Goal: Task Accomplishment & Management: Manage account settings

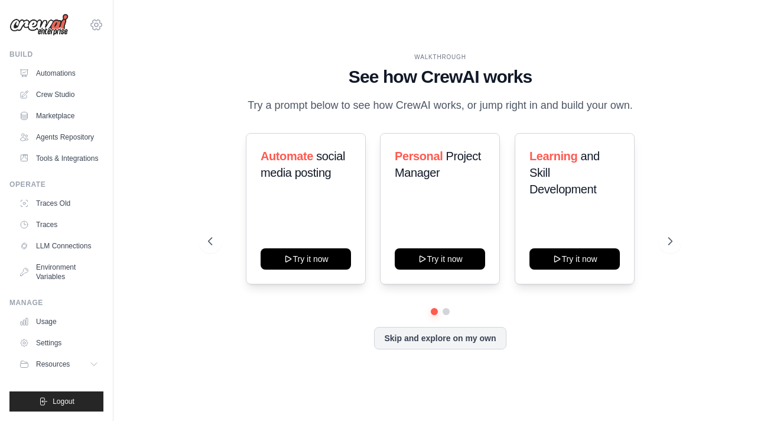
click at [96, 25] on icon at bounding box center [96, 25] width 14 height 14
click at [79, 142] on link "Agents Repository" at bounding box center [59, 137] width 89 height 19
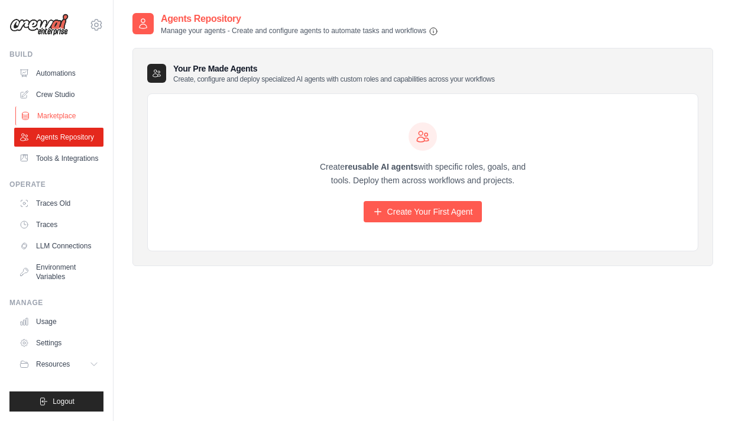
click at [71, 108] on link "Marketplace" at bounding box center [59, 115] width 89 height 19
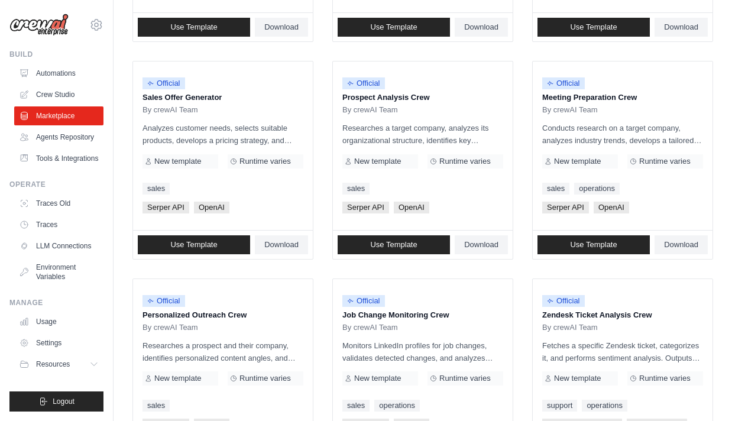
scroll to position [329, 0]
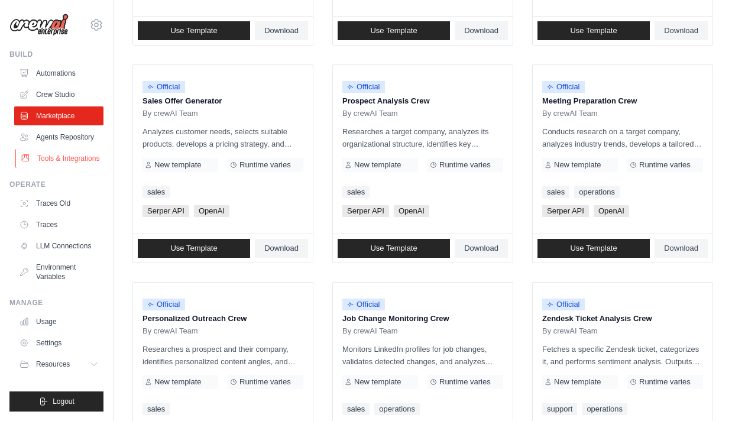
click at [82, 156] on link "Tools & Integrations" at bounding box center [59, 158] width 89 height 19
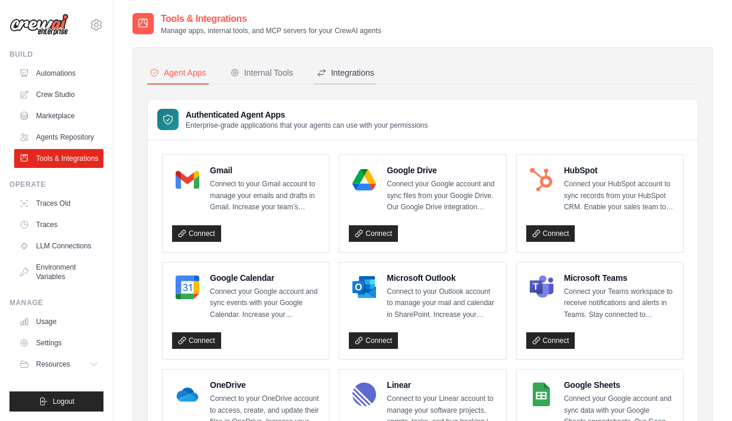
click at [351, 79] on button "Integrations" at bounding box center [346, 73] width 62 height 22
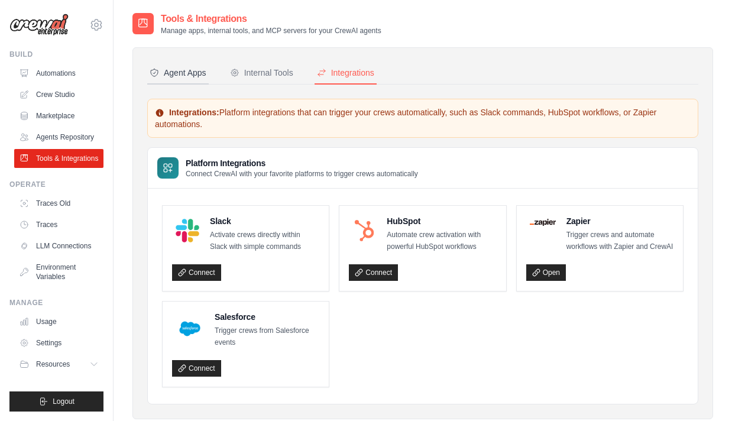
click at [171, 71] on div "Agent Apps" at bounding box center [178, 73] width 57 height 12
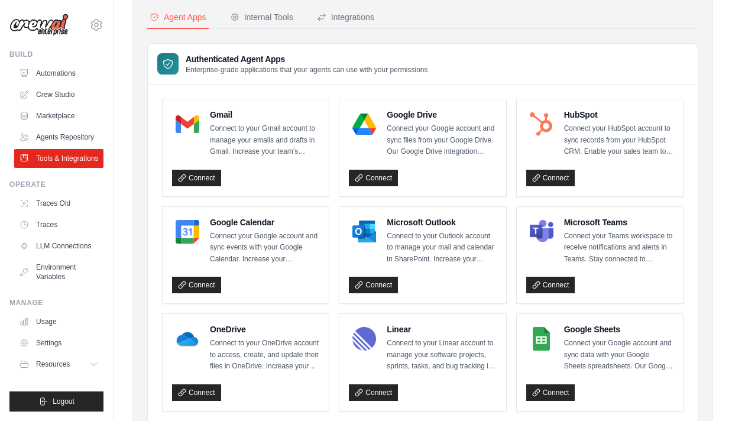
scroll to position [93, 0]
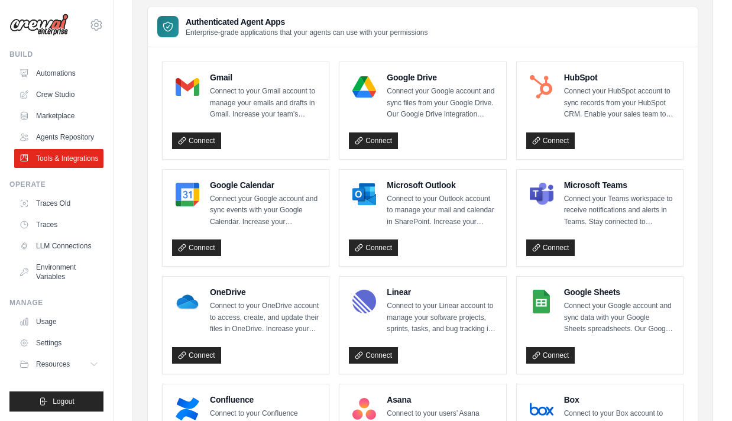
click at [548, 81] on img at bounding box center [542, 87] width 24 height 24
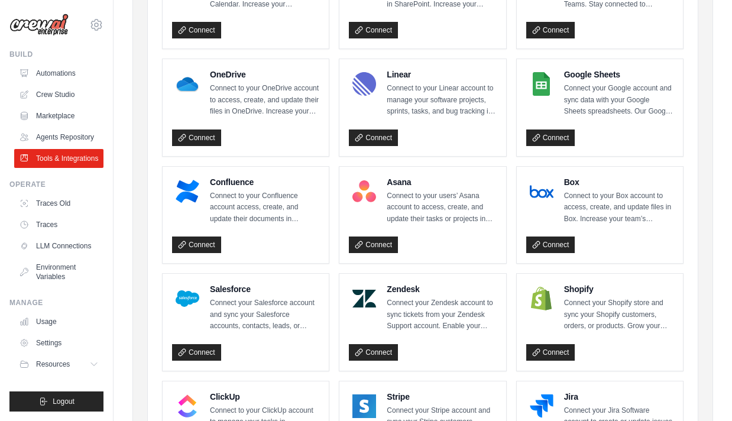
scroll to position [0, 0]
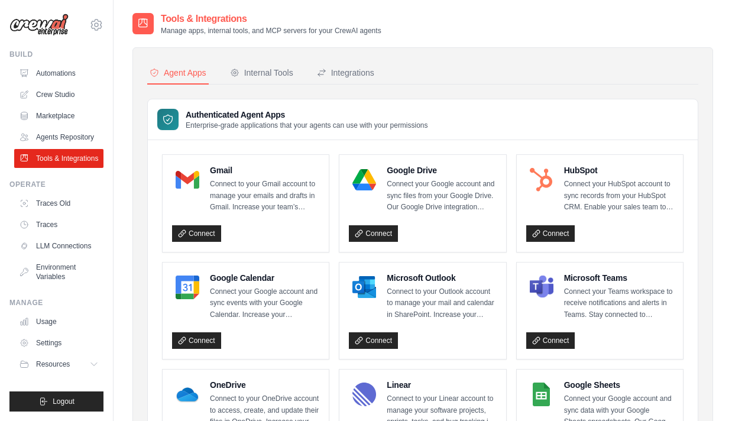
click at [255, 113] on h3 "Authenticated Agent Apps" at bounding box center [307, 115] width 242 height 12
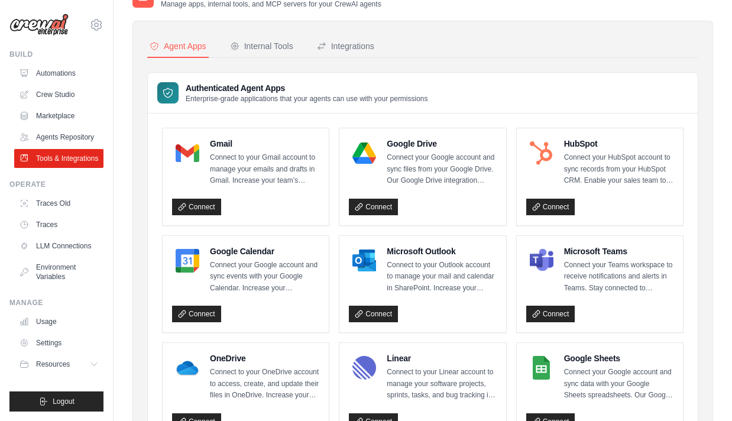
scroll to position [32, 0]
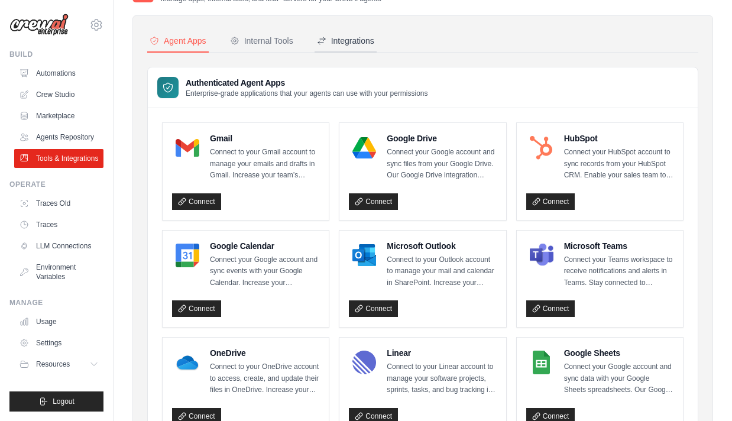
click at [346, 45] on div "Integrations" at bounding box center [345, 41] width 57 height 12
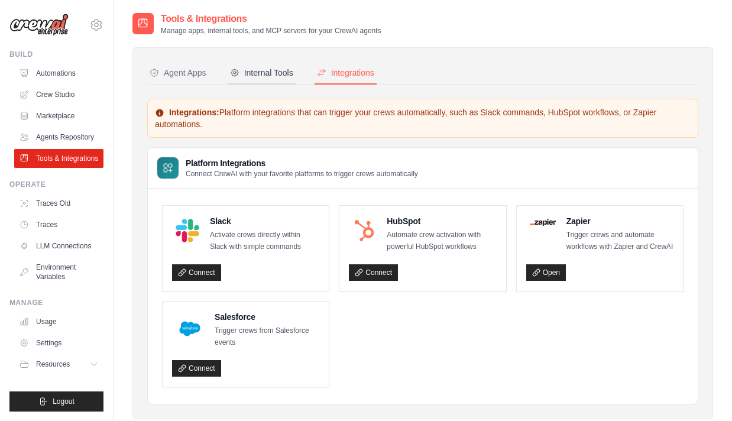
click at [258, 66] on button "Internal Tools" at bounding box center [262, 73] width 68 height 22
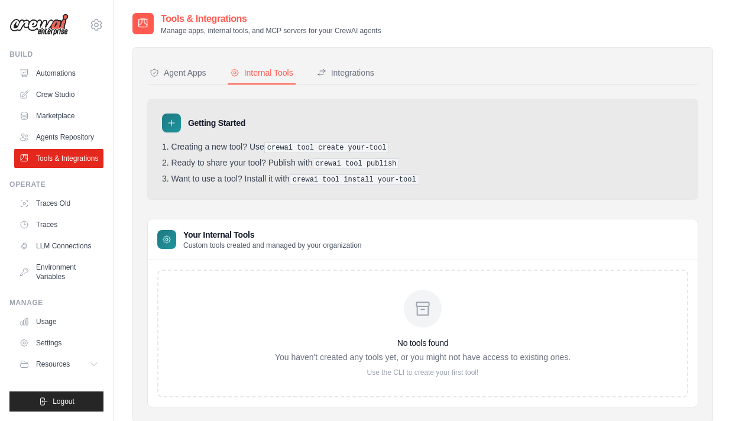
click at [430, 347] on h3 "No tools found" at bounding box center [423, 343] width 296 height 12
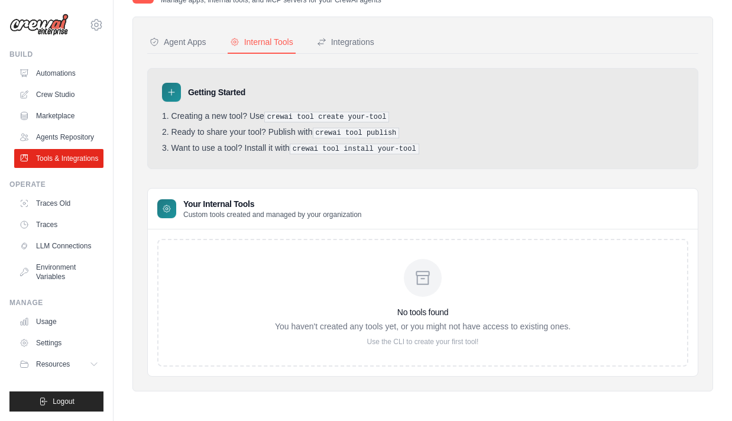
click at [420, 344] on p "Use the CLI to create your first tool!" at bounding box center [423, 341] width 296 height 9
click at [427, 287] on div at bounding box center [423, 278] width 38 height 38
click at [277, 205] on h3 "Your Internal Tools" at bounding box center [272, 204] width 179 height 12
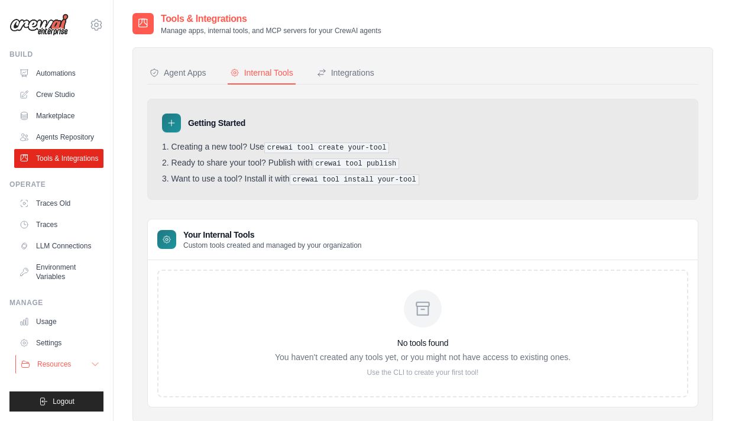
click at [70, 367] on span "Resources" at bounding box center [54, 363] width 34 height 9
click at [66, 381] on span "Documentation" at bounding box center [66, 384] width 48 height 9
click at [76, 80] on link "Automations" at bounding box center [59, 73] width 89 height 19
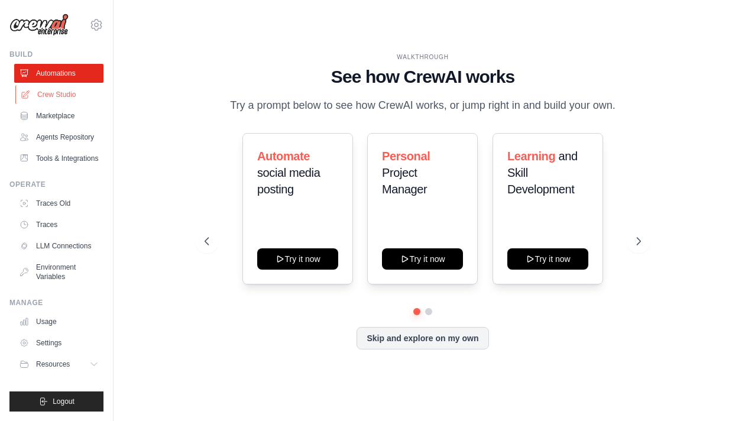
click at [73, 86] on link "Crew Studio" at bounding box center [59, 94] width 89 height 19
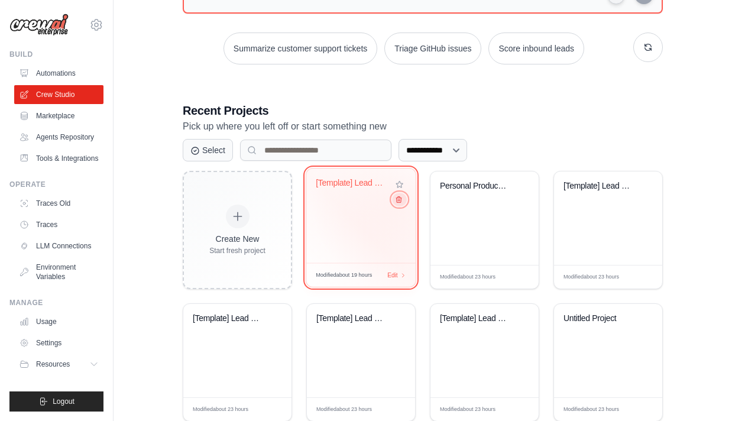
click at [400, 204] on button at bounding box center [399, 199] width 14 height 13
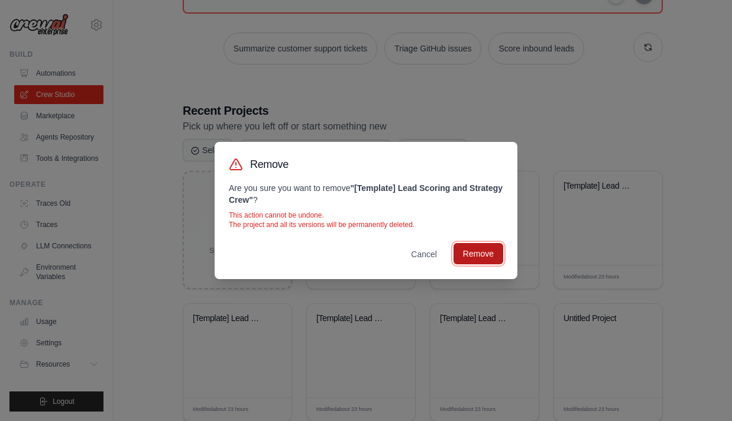
click at [480, 253] on button "Remove" at bounding box center [478, 253] width 50 height 21
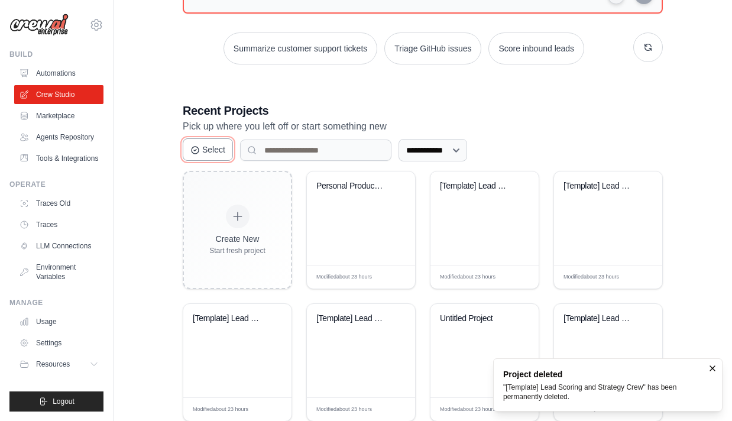
click at [213, 148] on button "Select" at bounding box center [208, 149] width 50 height 22
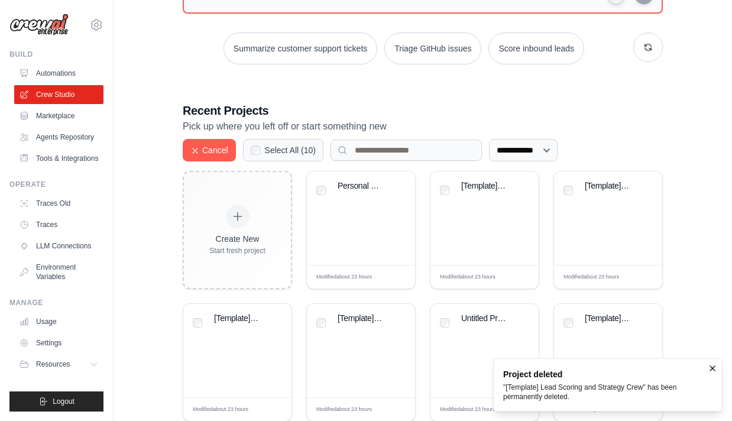
click at [250, 147] on div "Select All ( 10 )" at bounding box center [283, 150] width 80 height 22
click at [291, 133] on p "Pick up where you left off or start something new" at bounding box center [423, 126] width 480 height 15
click at [271, 146] on label "Select All ( 10 )" at bounding box center [290, 150] width 51 height 12
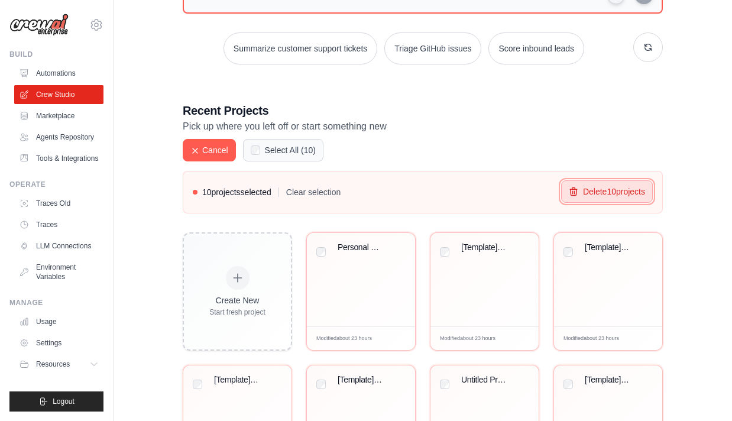
click at [599, 195] on button "Delete 10 project s" at bounding box center [607, 191] width 92 height 22
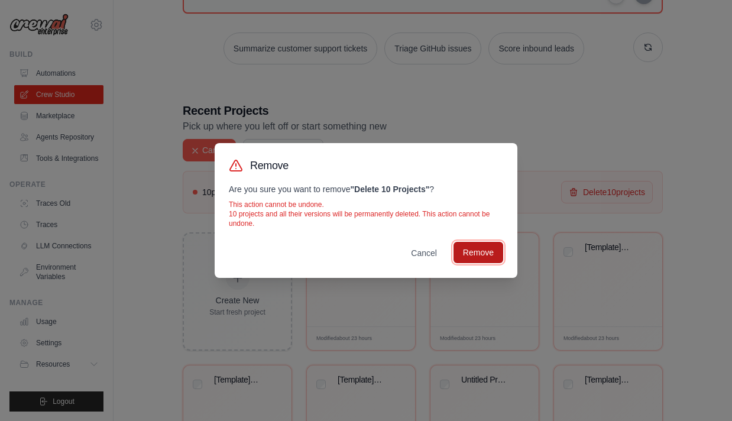
click at [469, 250] on button "Remove" at bounding box center [478, 252] width 50 height 21
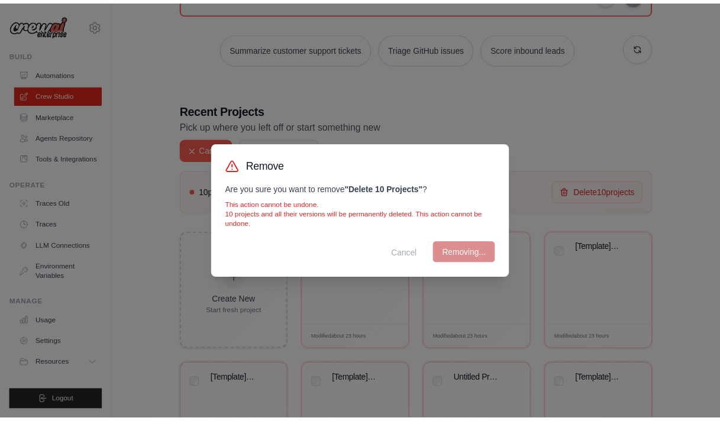
scroll to position [24, 0]
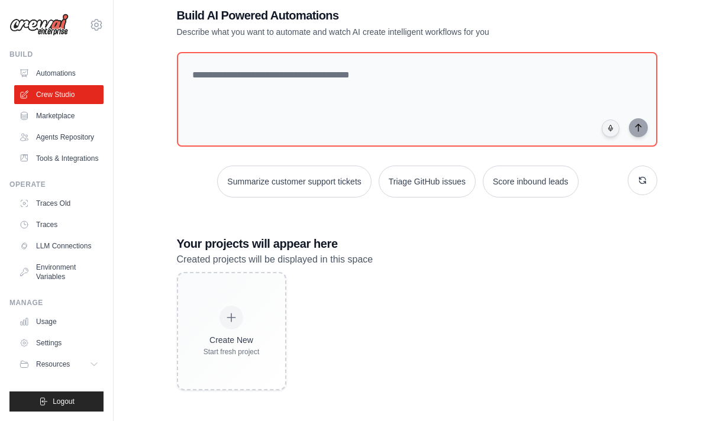
click at [66, 127] on ul "Automations Crew Studio Marketplace Agents Repository Tools & Integrations" at bounding box center [58, 116] width 89 height 104
click at [69, 108] on link "Marketplace" at bounding box center [59, 115] width 89 height 19
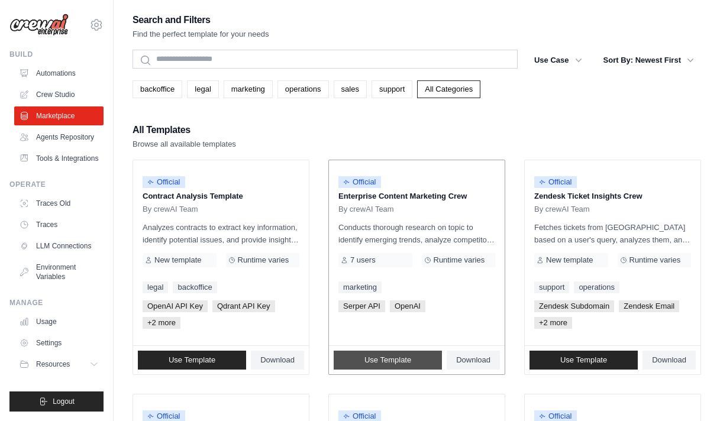
click at [375, 367] on link "Use Template" at bounding box center [387, 360] width 108 height 19
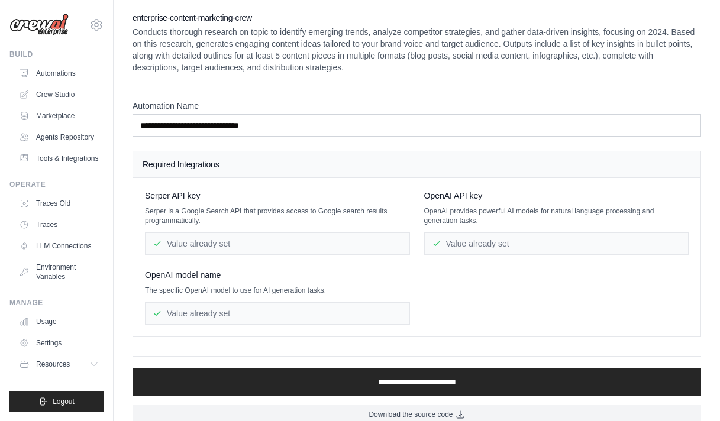
scroll to position [15, 0]
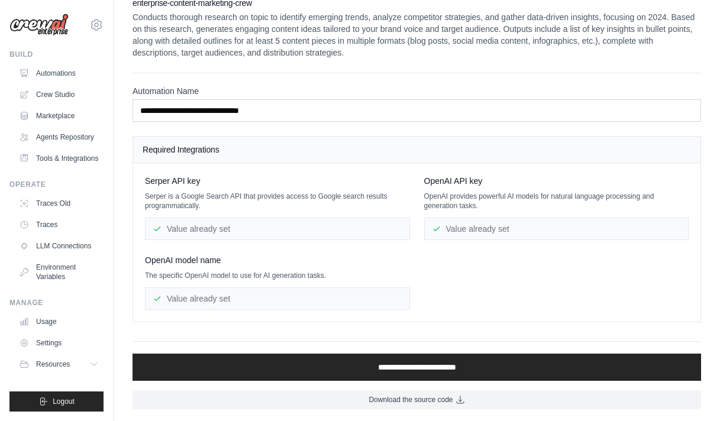
click at [299, 232] on div "Value already set" at bounding box center [277, 229] width 265 height 22
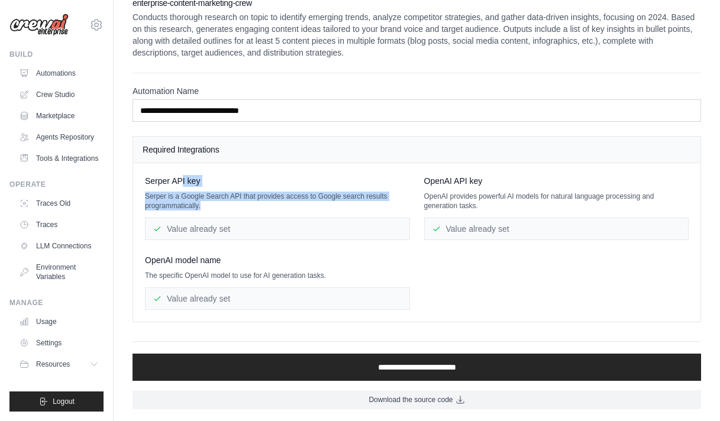
drag, startPoint x: 180, startPoint y: 179, endPoint x: 196, endPoint y: 215, distance: 39.4
click at [196, 215] on div "Serper API key Serper is a Google Search API that provides access to Google sea…" at bounding box center [277, 207] width 265 height 65
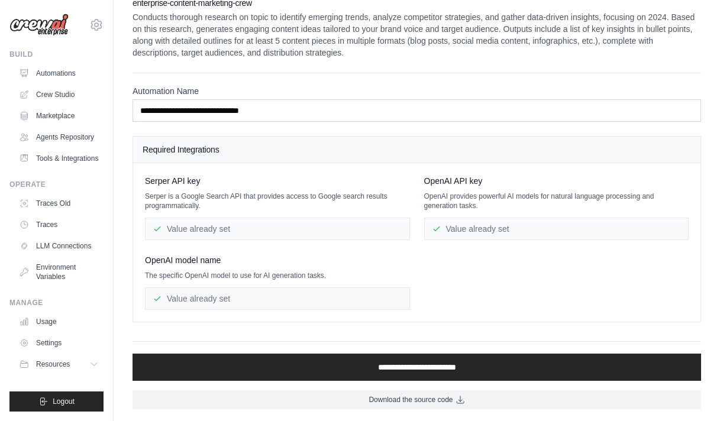
click at [199, 227] on div "Value already set" at bounding box center [277, 229] width 265 height 22
click at [226, 303] on div "Value already set" at bounding box center [277, 298] width 265 height 22
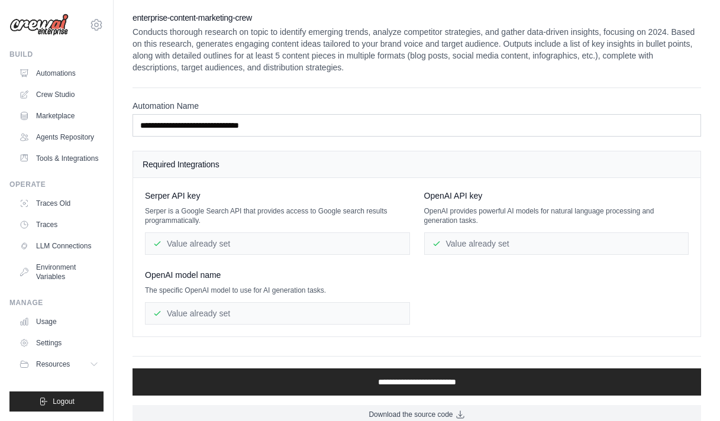
click at [226, 302] on div "Value already set" at bounding box center [277, 313] width 265 height 22
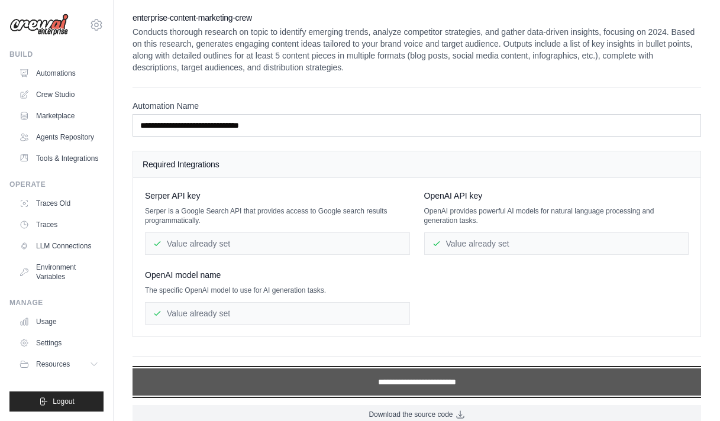
click at [320, 375] on input "**********" at bounding box center [416, 381] width 568 height 27
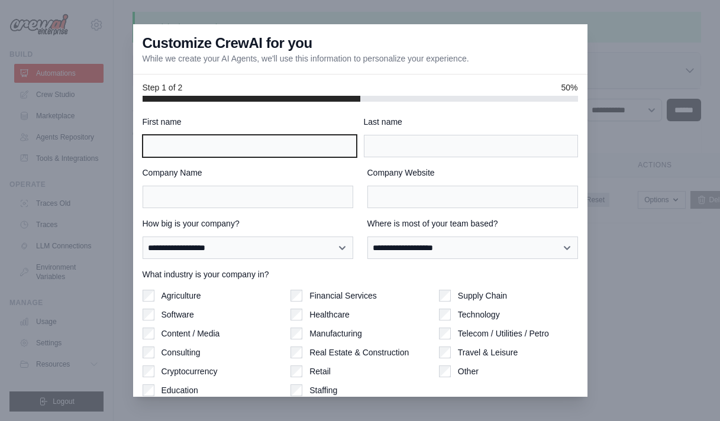
click at [241, 155] on input "First name" at bounding box center [249, 146] width 214 height 22
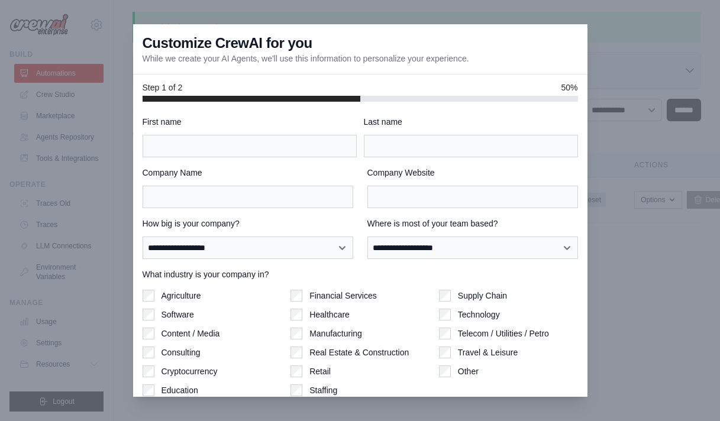
drag, startPoint x: 257, startPoint y: 46, endPoint x: 339, endPoint y: 66, distance: 83.9
click at [339, 66] on div "Customize CrewAI for you While we create your AI Agents, we'll use this informa…" at bounding box center [360, 49] width 454 height 50
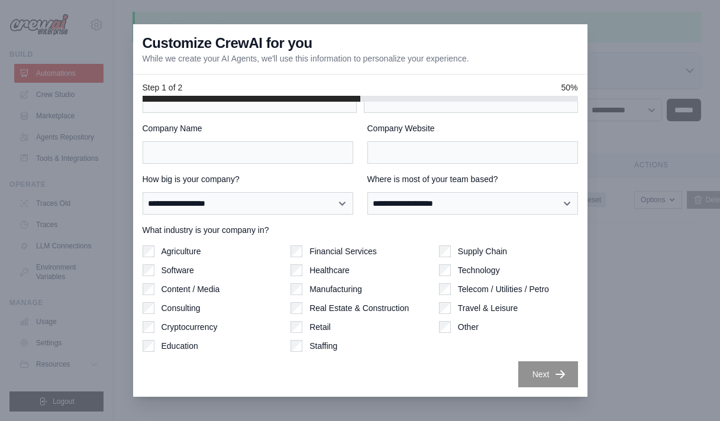
click at [628, 38] on div at bounding box center [360, 210] width 720 height 421
click at [317, 324] on label "Retail" at bounding box center [319, 327] width 21 height 12
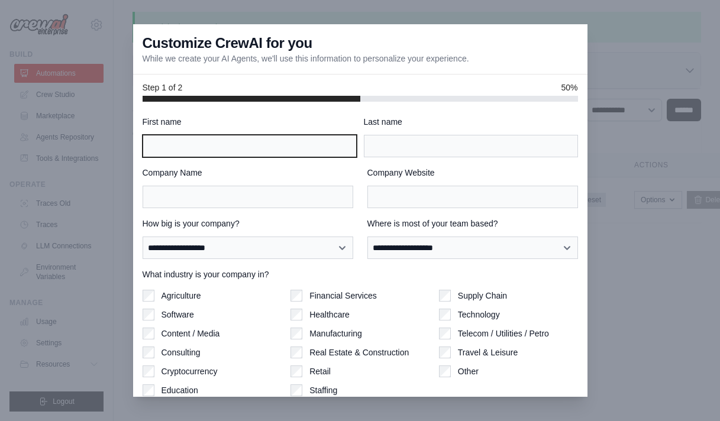
click at [303, 139] on input "First name" at bounding box center [249, 146] width 214 height 22
type input "*"
type input "*****"
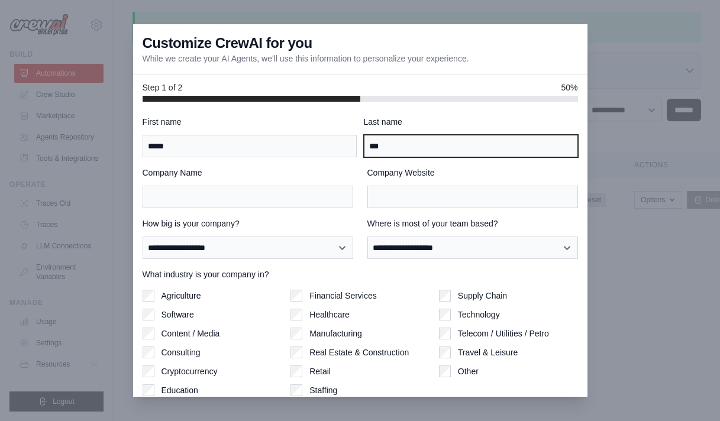
type input "***"
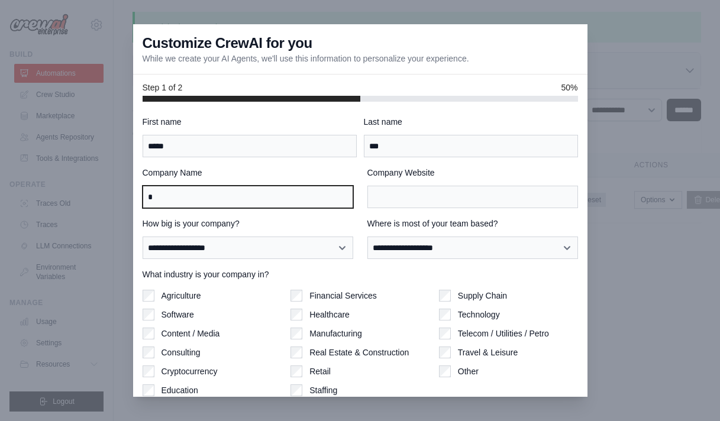
type input "*"
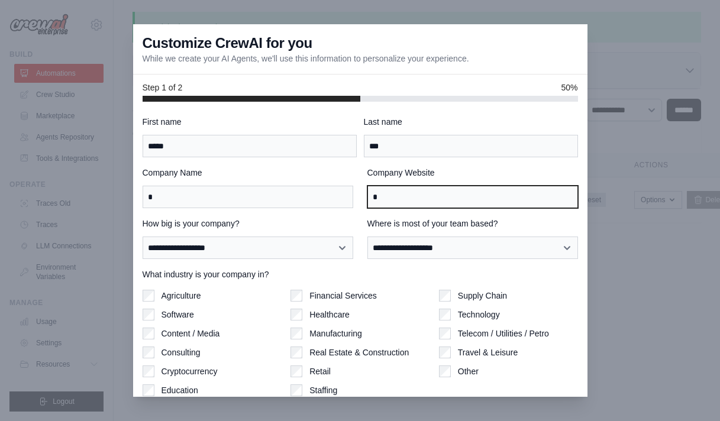
type input "*"
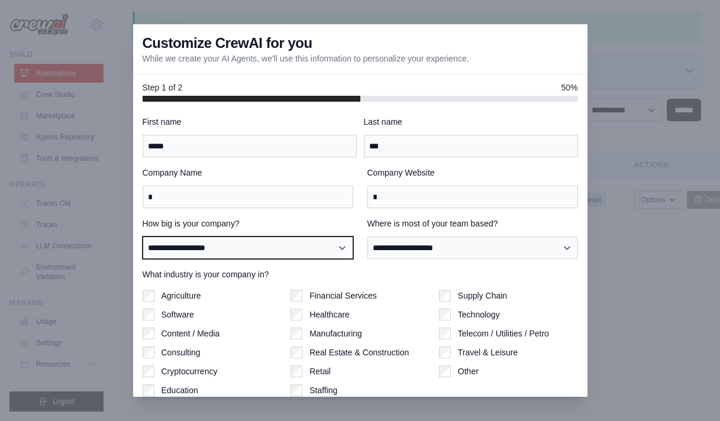
scroll to position [44, 0]
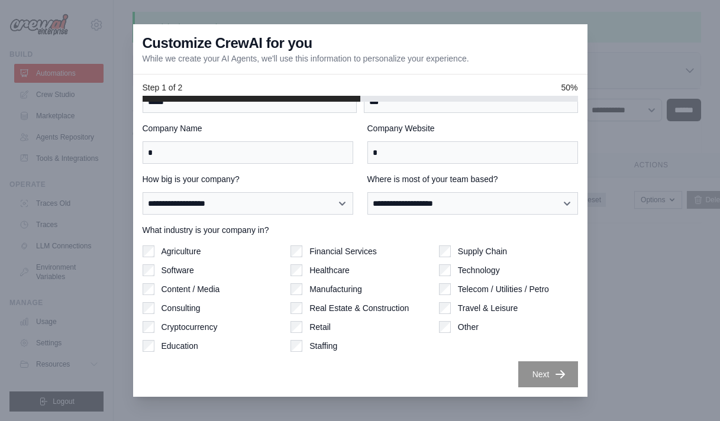
click at [304, 328] on div "Retail" at bounding box center [359, 327] width 139 height 12
click at [345, 199] on select "**********" at bounding box center [247, 203] width 210 height 22
select select "**********"
click at [142, 192] on select "**********" at bounding box center [247, 203] width 210 height 22
click at [462, 200] on select "**********" at bounding box center [472, 203] width 210 height 22
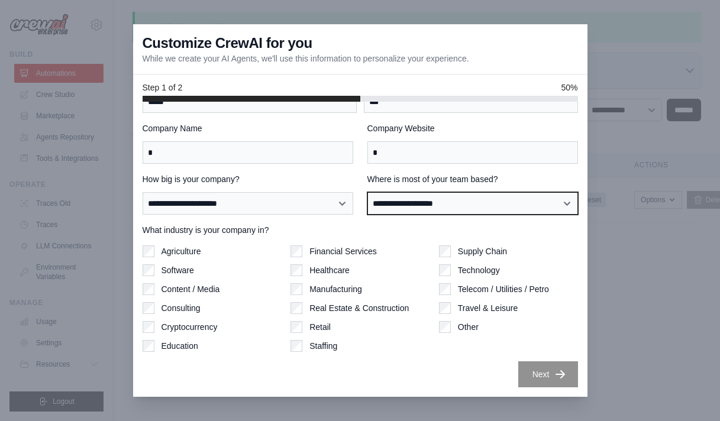
select select "**********"
click at [367, 192] on select "**********" at bounding box center [472, 203] width 210 height 22
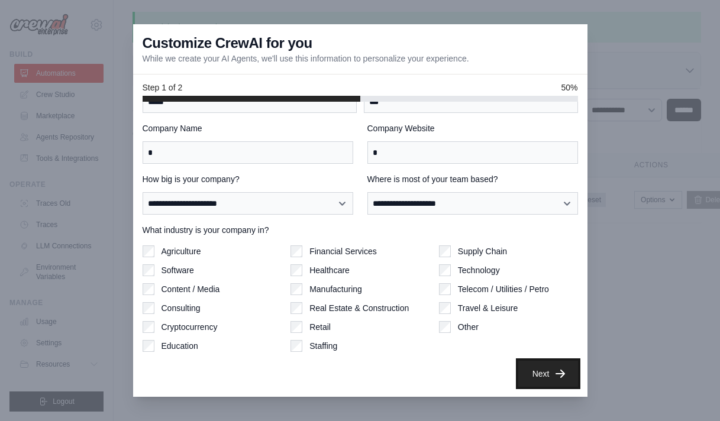
click at [542, 372] on button "Next" at bounding box center [548, 374] width 60 height 26
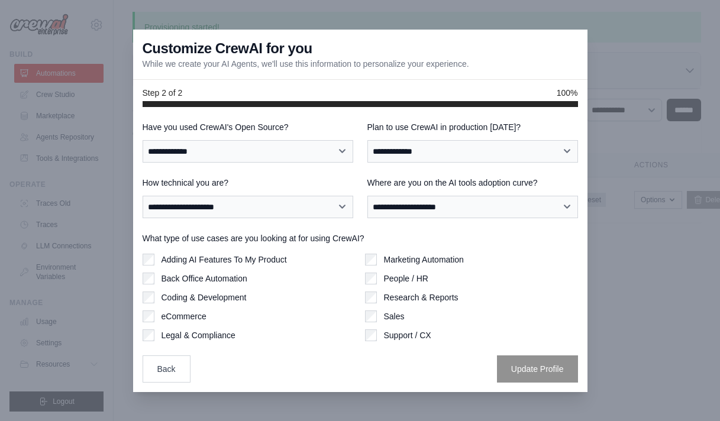
scroll to position [0, 0]
click at [248, 147] on select "**********" at bounding box center [247, 151] width 210 height 22
select select "**"
click at [142, 140] on select "**********" at bounding box center [247, 151] width 210 height 22
click at [430, 141] on select "**********" at bounding box center [472, 151] width 210 height 22
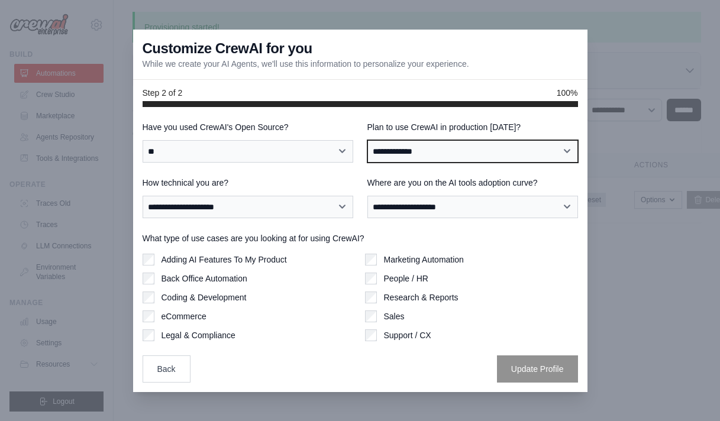
select select "*****"
click at [367, 140] on select "**********" at bounding box center [472, 151] width 210 height 22
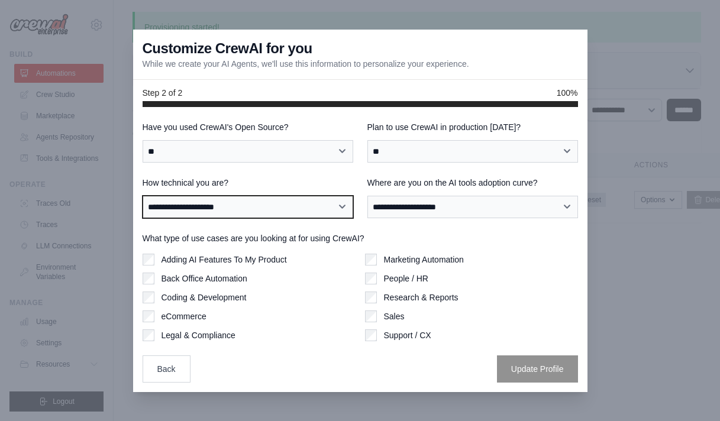
click at [313, 207] on select "**********" at bounding box center [247, 207] width 210 height 22
select select "**********"
click at [142, 196] on select "**********" at bounding box center [247, 207] width 210 height 22
click at [322, 211] on select "**********" at bounding box center [247, 207] width 210 height 22
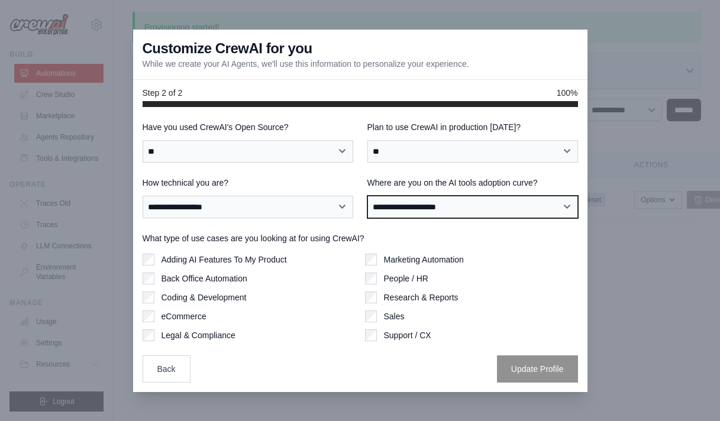
click at [423, 209] on select "**********" at bounding box center [472, 207] width 210 height 22
select select "**********"
click at [367, 196] on select "**********" at bounding box center [472, 207] width 210 height 22
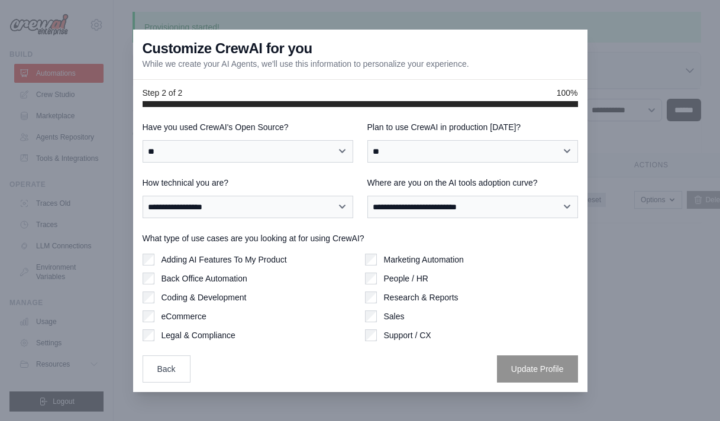
click at [238, 279] on label "Back Office Automation" at bounding box center [204, 279] width 86 height 12
click at [190, 318] on label "eCommerce" at bounding box center [183, 316] width 45 height 12
click at [400, 320] on label "Sales" at bounding box center [394, 316] width 21 height 12
click at [409, 265] on div "Marketing Automation People / HR Research & Reports Sales Support / CX" at bounding box center [471, 298] width 213 height 88
click at [412, 258] on label "Marketing Automation" at bounding box center [424, 260] width 80 height 12
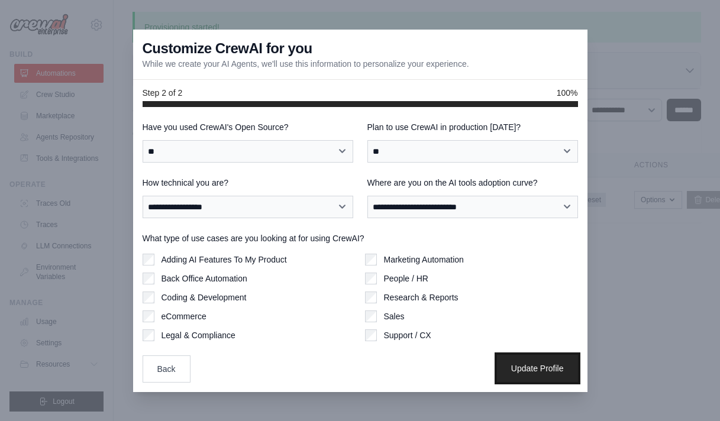
click at [544, 367] on button "Update Profile" at bounding box center [537, 368] width 81 height 27
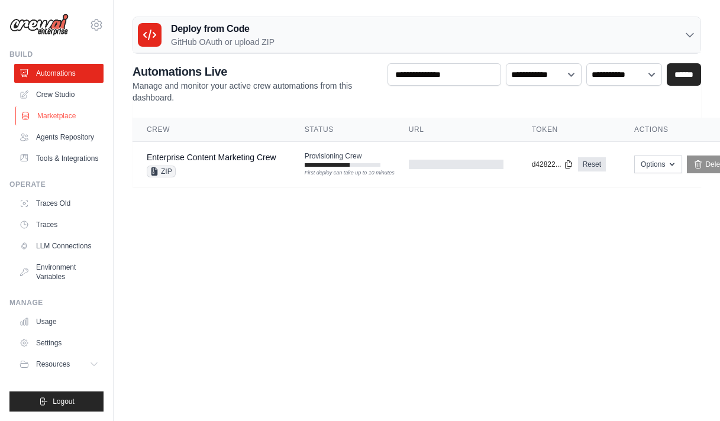
click at [79, 121] on link "Marketplace" at bounding box center [59, 115] width 89 height 19
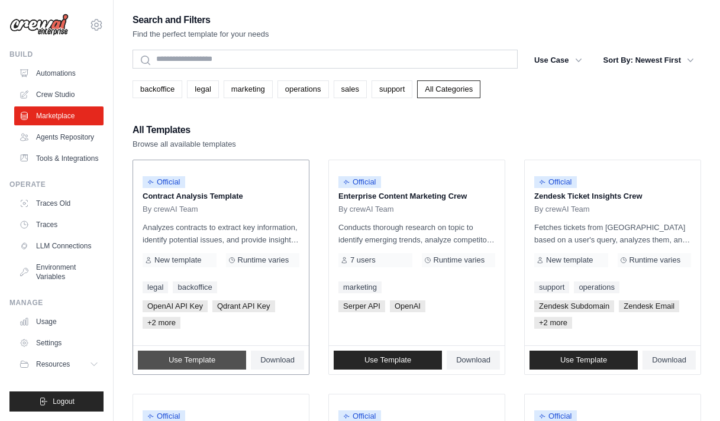
click at [211, 359] on span "Use Template" at bounding box center [192, 359] width 47 height 9
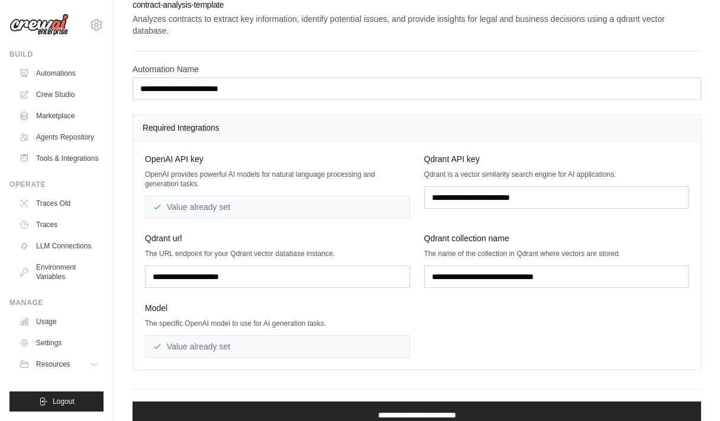
scroll to position [61, 0]
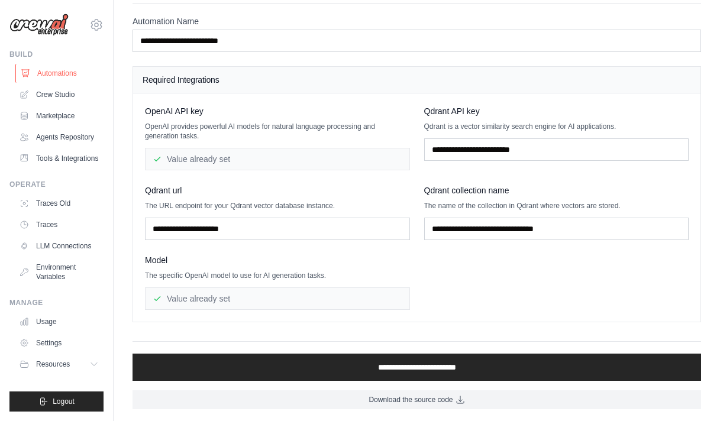
click at [55, 76] on link "Automations" at bounding box center [59, 73] width 89 height 19
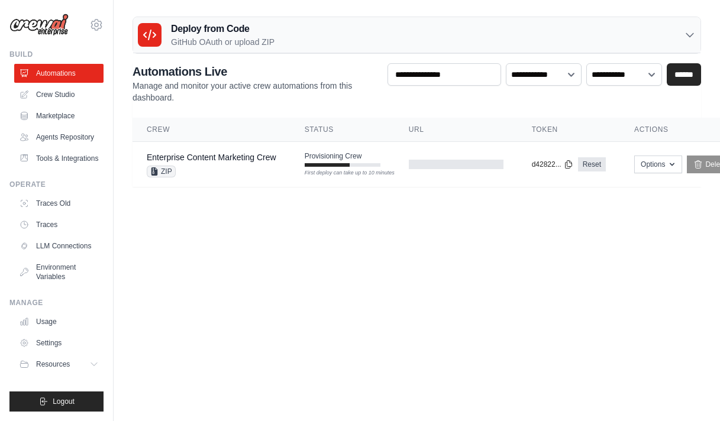
click at [57, 92] on link "Crew Studio" at bounding box center [58, 94] width 89 height 19
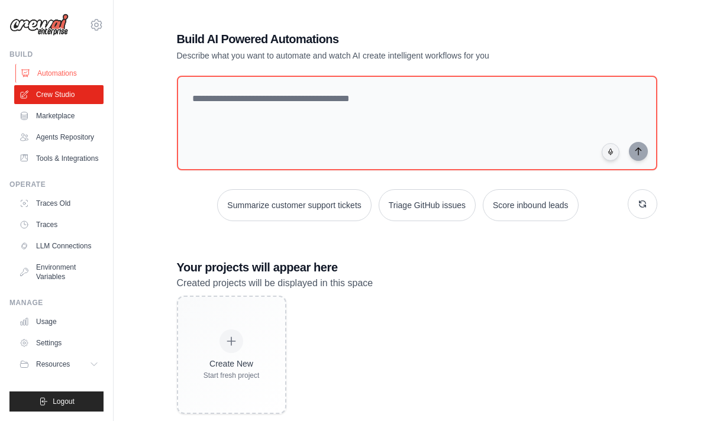
click at [74, 74] on link "Automations" at bounding box center [59, 73] width 89 height 19
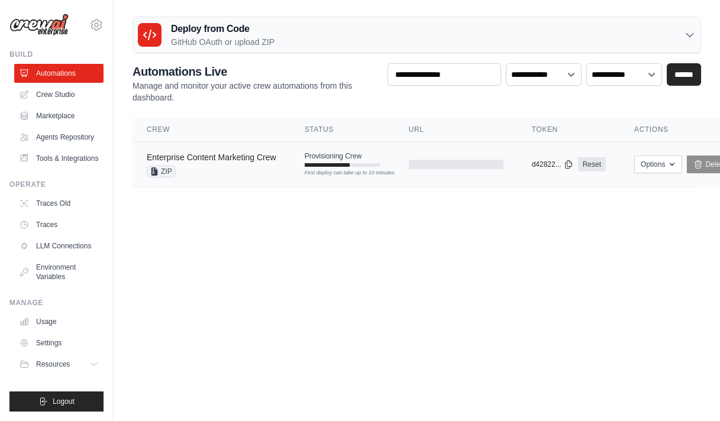
click at [183, 156] on link "Enterprise Content Marketing Crew" at bounding box center [211, 157] width 129 height 9
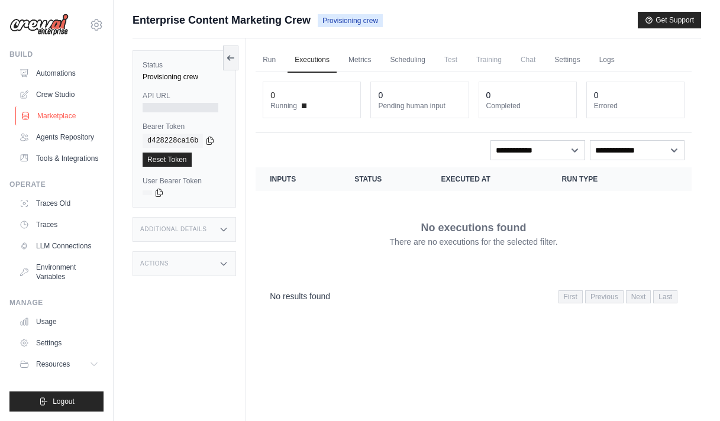
click at [54, 118] on link "Marketplace" at bounding box center [59, 115] width 89 height 19
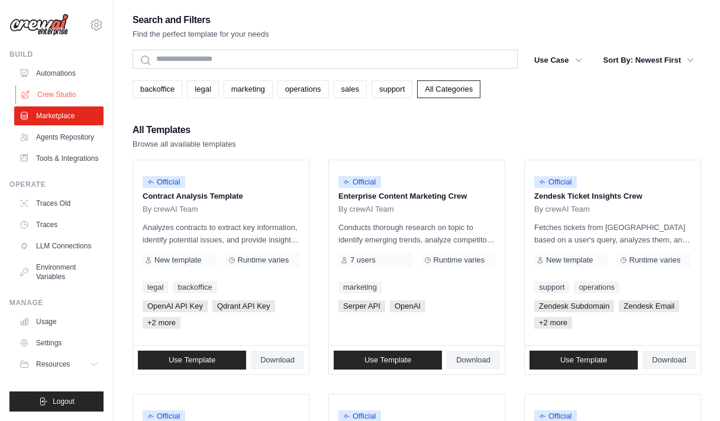
click at [70, 94] on link "Crew Studio" at bounding box center [59, 94] width 89 height 19
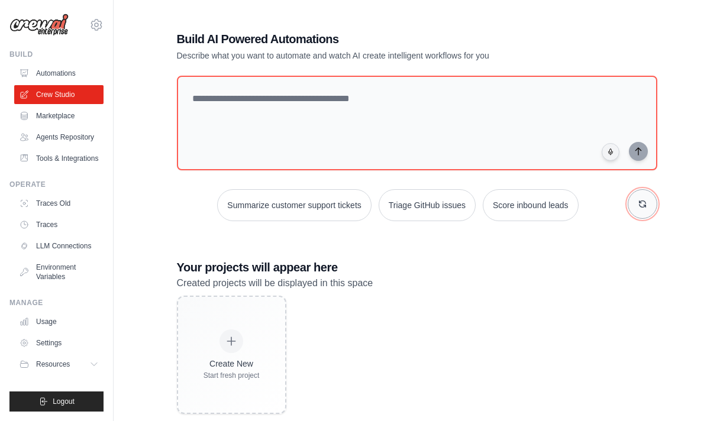
click at [634, 206] on button "button" at bounding box center [642, 204] width 30 height 30
click at [72, 152] on link "Tools & Integrations" at bounding box center [59, 158] width 89 height 19
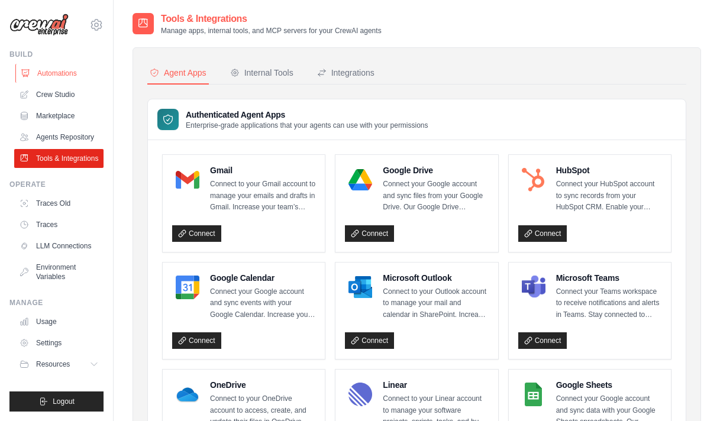
click at [69, 74] on link "Automations" at bounding box center [59, 73] width 89 height 19
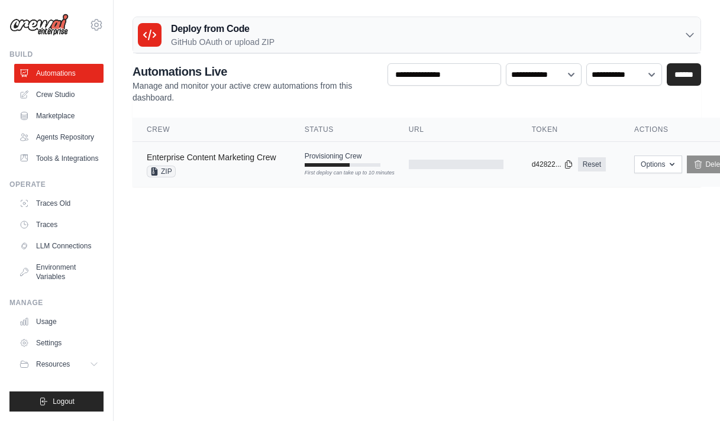
click at [263, 160] on link "Enterprise Content Marketing Crew" at bounding box center [211, 157] width 129 height 9
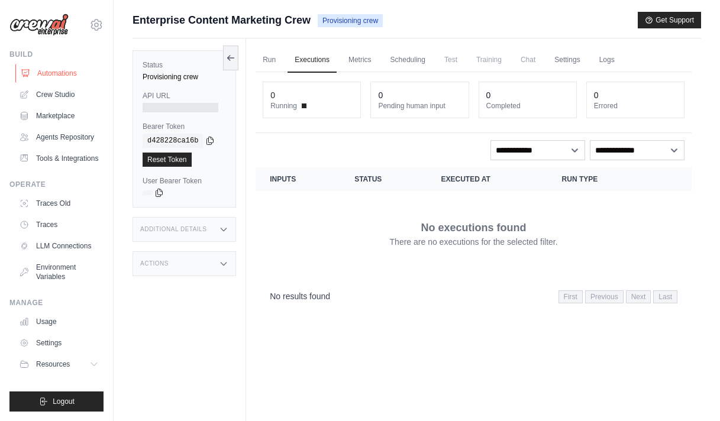
click at [72, 72] on link "Automations" at bounding box center [59, 73] width 89 height 19
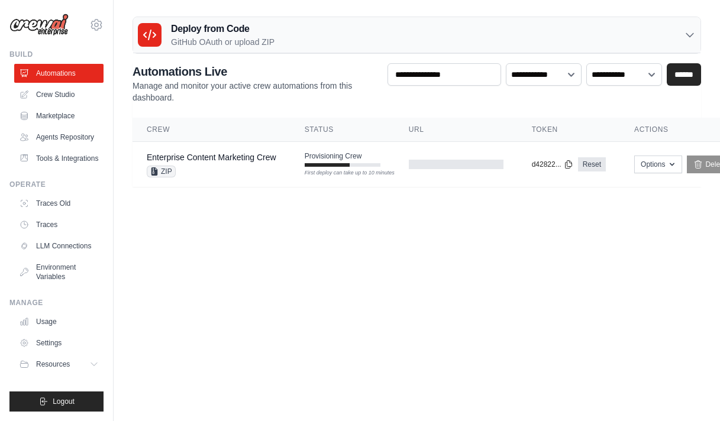
click at [435, 255] on body "[EMAIL_ADDRESS][DOMAIN_NAME] Settings Build Automations" at bounding box center [360, 210] width 720 height 421
click at [150, 34] on icon at bounding box center [150, 34] width 12 height 9
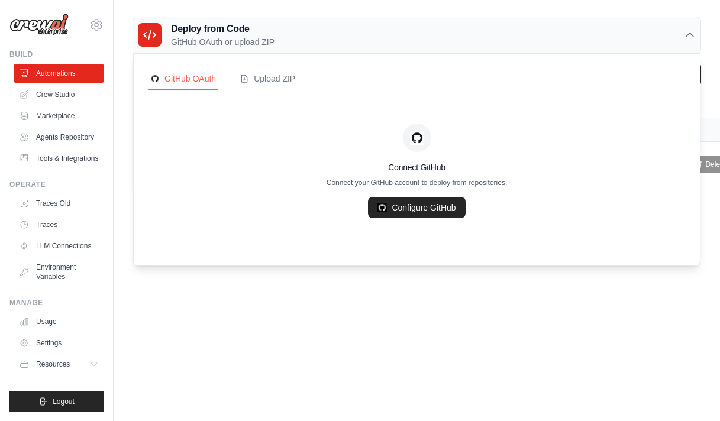
click at [257, 167] on h4 "Connect GitHub" at bounding box center [416, 167] width 537 height 12
click at [422, 205] on link "Configure GitHub" at bounding box center [416, 207] width 97 height 21
click at [283, 231] on div "Connect GitHub Connect your GitHub account to deploy from repositories. Configu…" at bounding box center [416, 171] width 537 height 132
click at [453, 204] on link "Configure GitHub" at bounding box center [416, 207] width 97 height 21
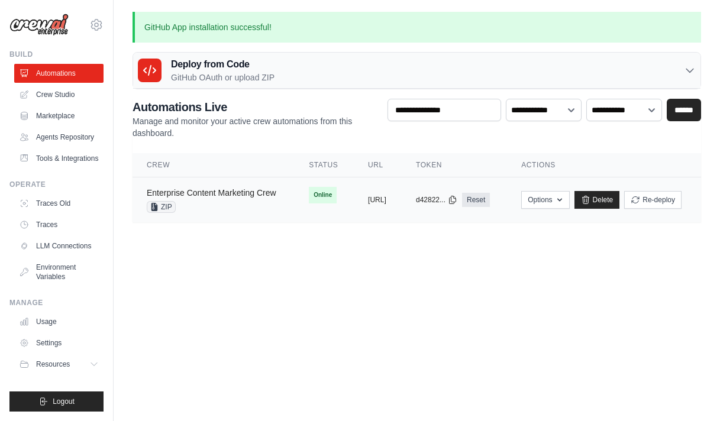
click at [205, 194] on link "Enterprise Content Marketing Crew" at bounding box center [211, 192] width 129 height 9
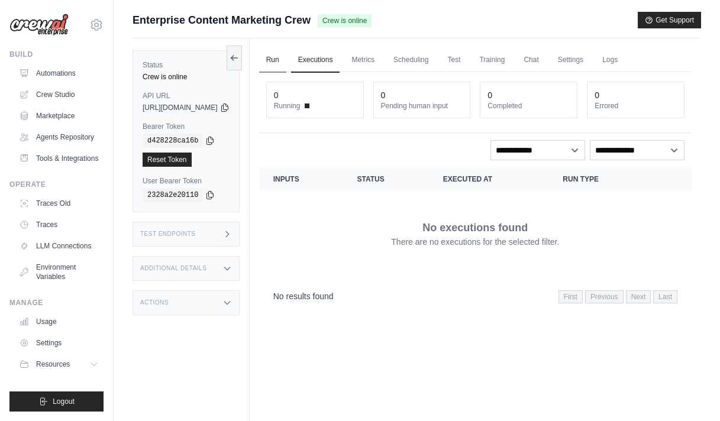
click at [286, 58] on link "Run" at bounding box center [272, 60] width 27 height 25
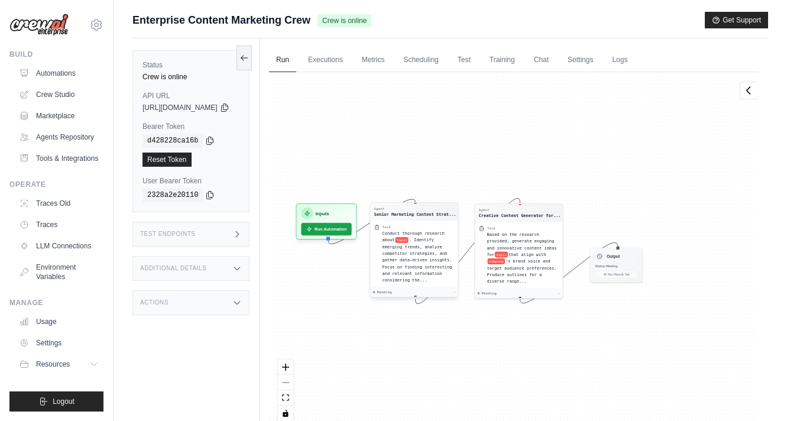
click at [409, 238] on span "topic" at bounding box center [402, 240] width 13 height 6
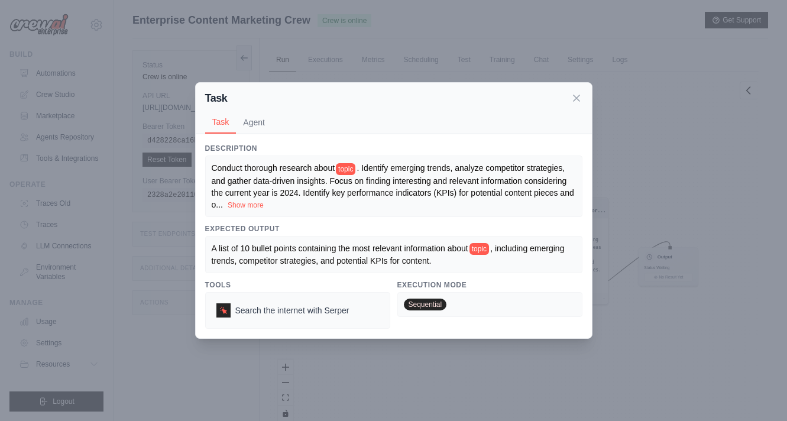
click at [413, 192] on span ". Identify emerging trends, analyze competitor strategies, and gather data-driv…" at bounding box center [393, 186] width 362 height 46
click at [242, 204] on button "Show more" at bounding box center [246, 204] width 36 height 9
click at [257, 123] on button "Agent" at bounding box center [254, 122] width 36 height 22
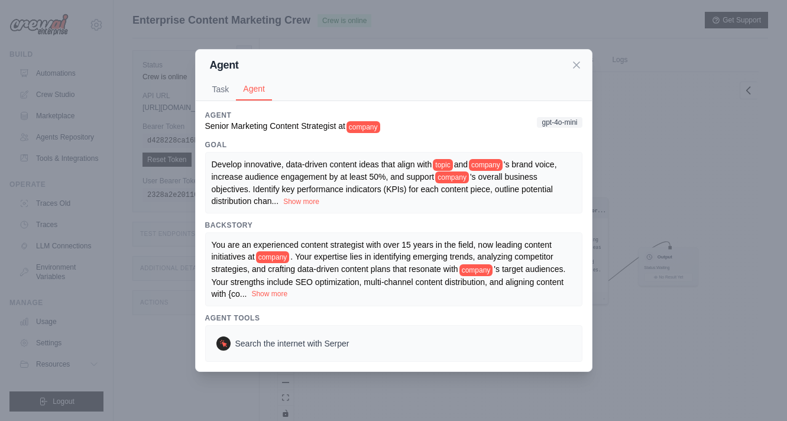
click at [264, 295] on button "Show more" at bounding box center [269, 293] width 36 height 9
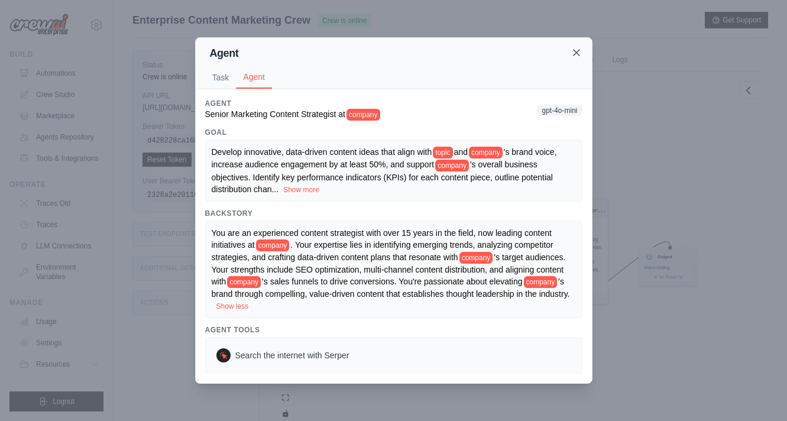
click at [578, 54] on icon at bounding box center [577, 53] width 6 height 6
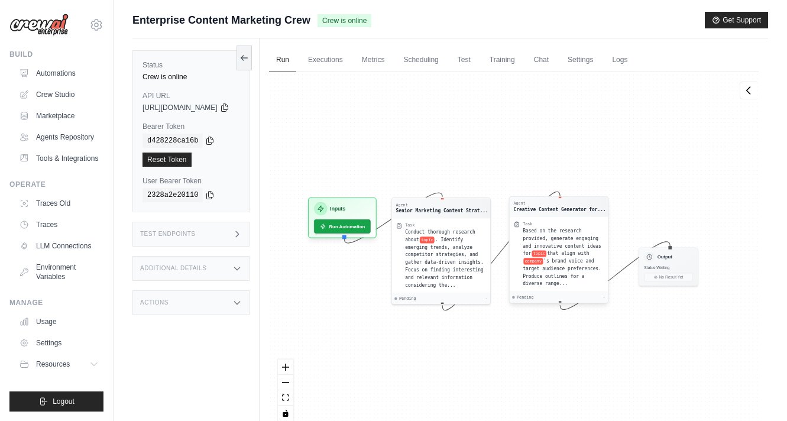
click at [579, 262] on span "'s brand voice and target audience preferences. Produce outlines for a diverse …" at bounding box center [562, 272] width 79 height 28
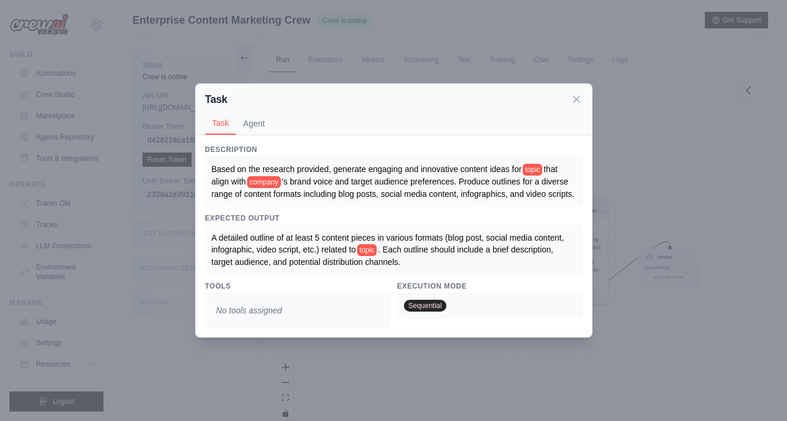
click at [584, 103] on div "Task Task Agent" at bounding box center [394, 109] width 396 height 51
click at [581, 99] on icon at bounding box center [577, 99] width 12 height 12
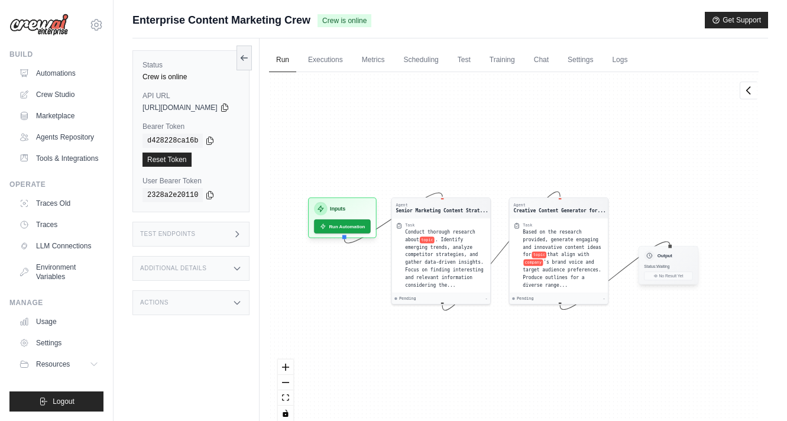
click at [679, 270] on div "Output Status: Waiting No Result Yet" at bounding box center [669, 265] width 60 height 38
click at [586, 270] on span "'s brand voice and target audience preferences. Produce outlines for a diverse …" at bounding box center [562, 272] width 79 height 28
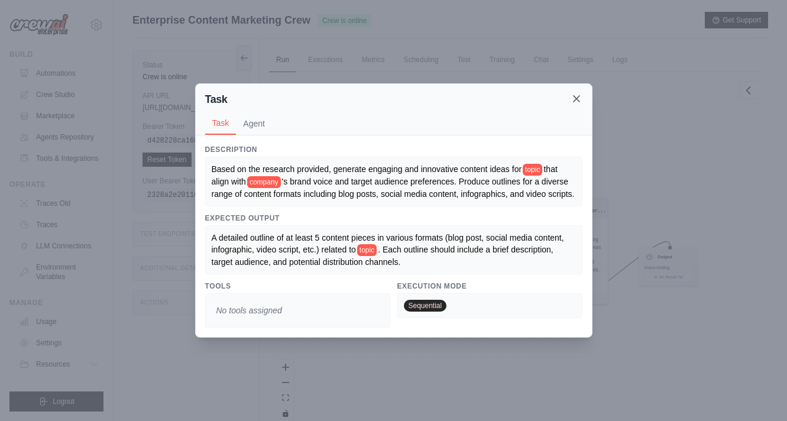
click at [578, 98] on icon at bounding box center [577, 99] width 12 height 12
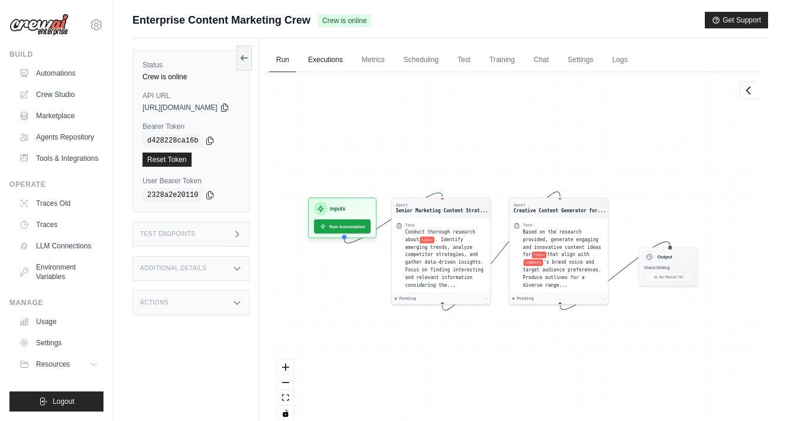
click at [350, 57] on link "Executions" at bounding box center [325, 60] width 49 height 25
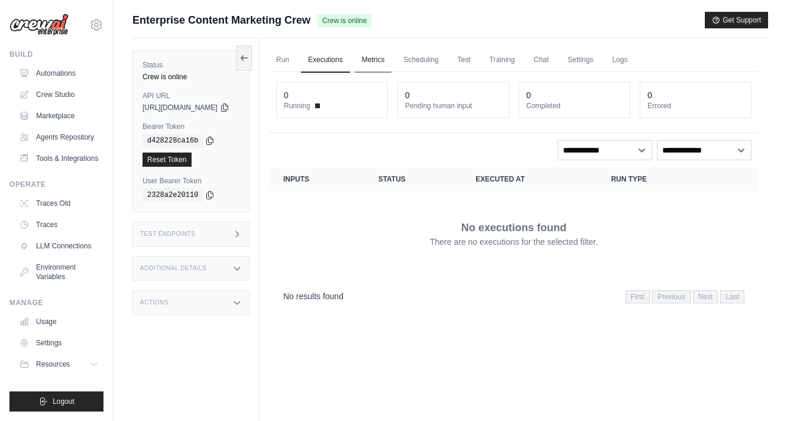
click at [389, 61] on link "Metrics" at bounding box center [373, 60] width 37 height 25
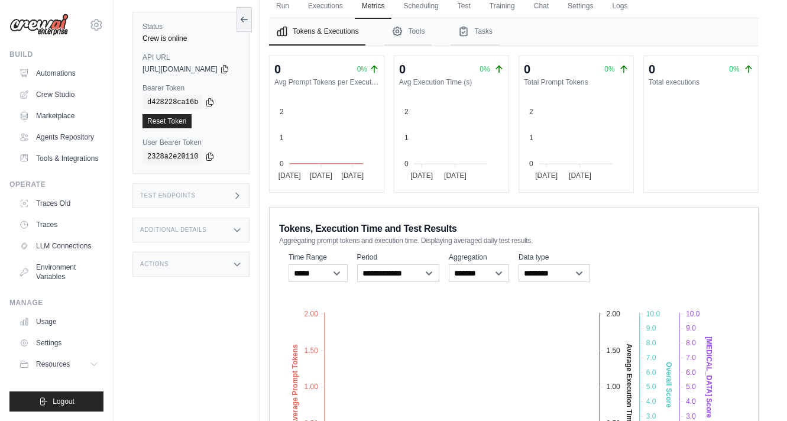
scroll to position [61, 0]
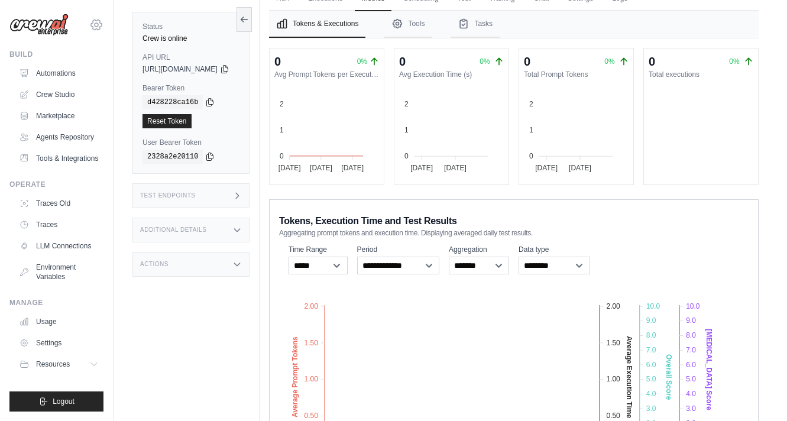
click at [96, 20] on icon at bounding box center [96, 25] width 14 height 14
click at [120, 70] on span "Settings" at bounding box center [146, 73] width 93 height 12
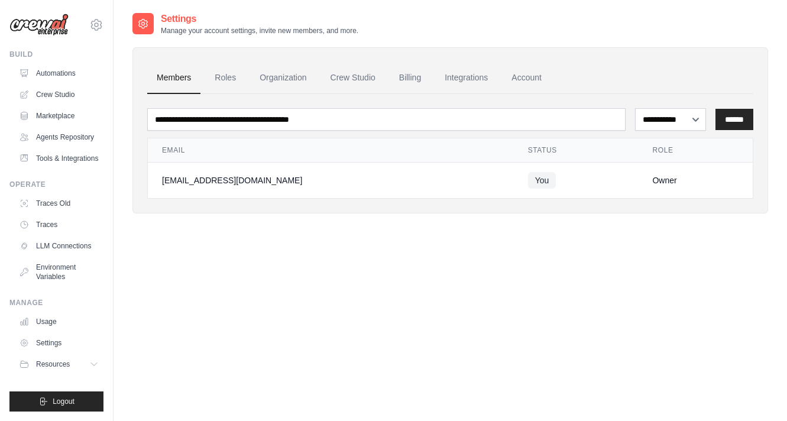
scroll to position [24, 0]
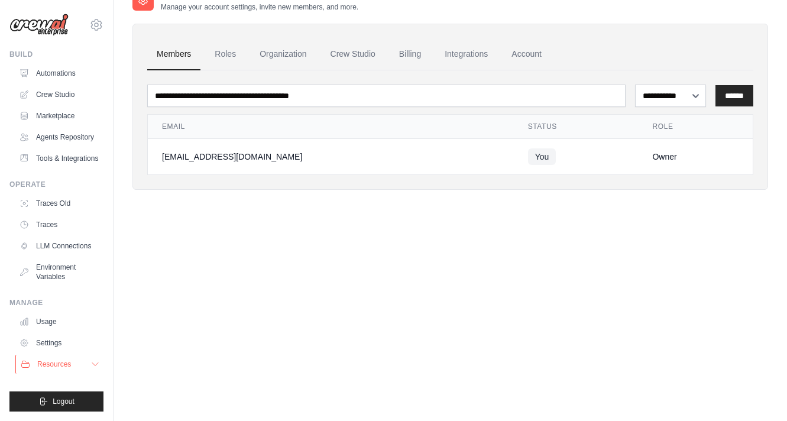
click at [69, 357] on button "Resources" at bounding box center [59, 364] width 89 height 19
click at [74, 342] on link "Settings" at bounding box center [59, 342] width 89 height 19
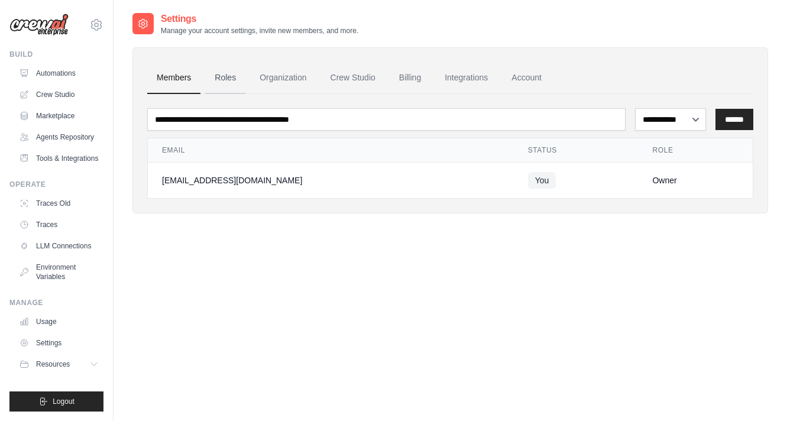
click at [231, 82] on link "Roles" at bounding box center [225, 78] width 40 height 32
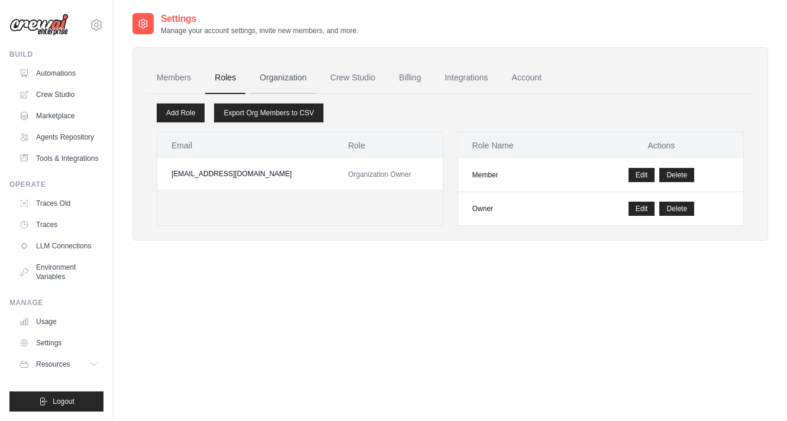
click at [283, 82] on link "Organization" at bounding box center [283, 78] width 66 height 32
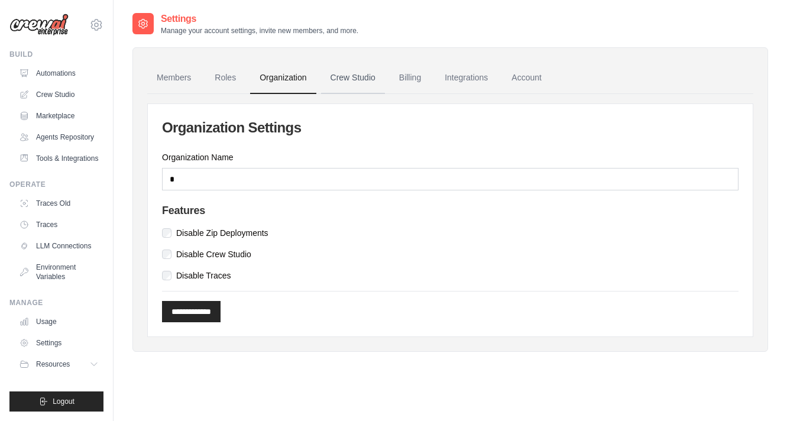
click at [367, 84] on link "Crew Studio" at bounding box center [353, 78] width 64 height 32
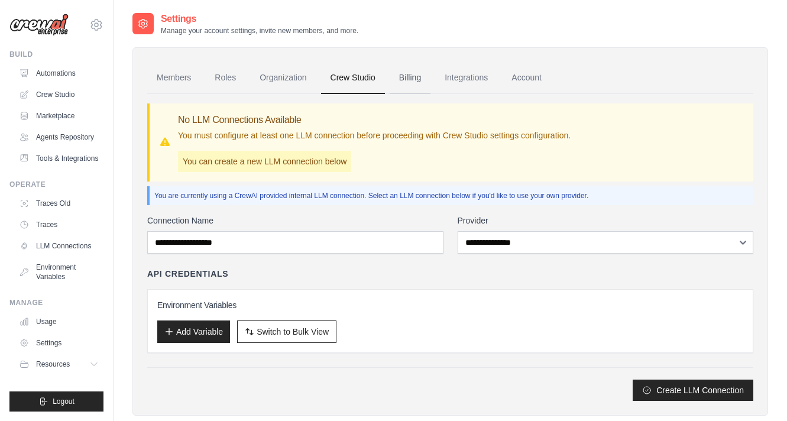
click at [416, 83] on link "Billing" at bounding box center [410, 78] width 41 height 32
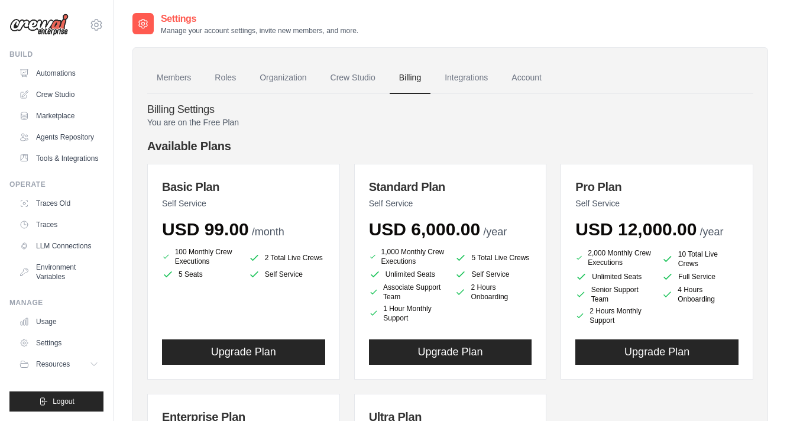
click at [463, 88] on link "Integrations" at bounding box center [466, 78] width 62 height 32
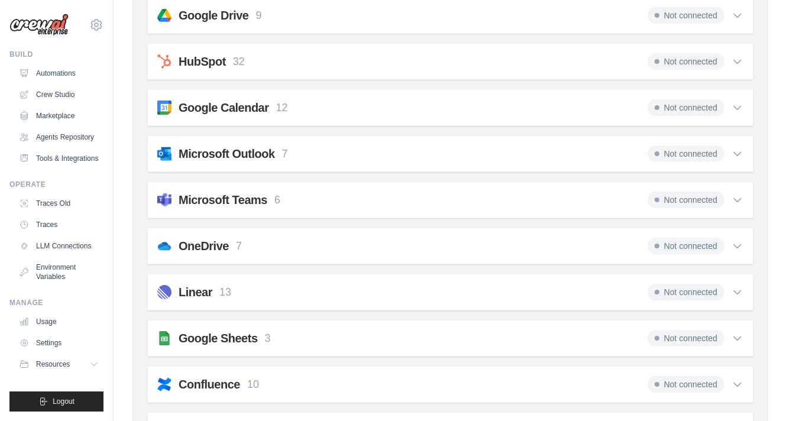
scroll to position [258, 0]
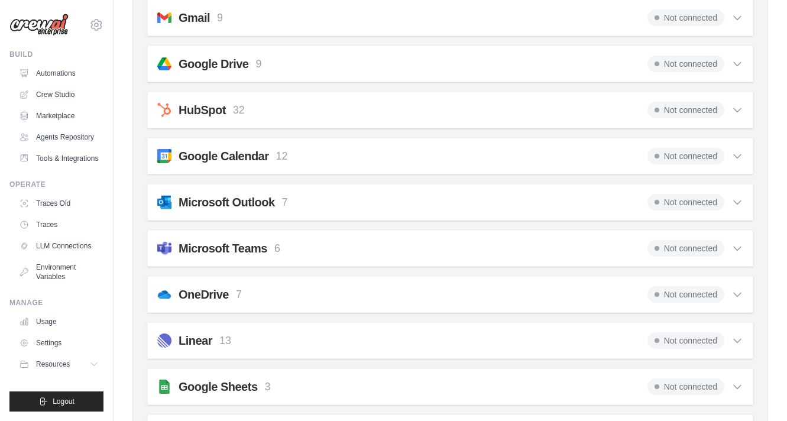
click at [459, 188] on div "Microsoft Outlook 7 Not connected Select all Create an Event: outlook_create_ev…" at bounding box center [450, 202] width 606 height 37
click at [458, 207] on div "Microsoft Outlook 7 Not connected" at bounding box center [450, 202] width 586 height 17
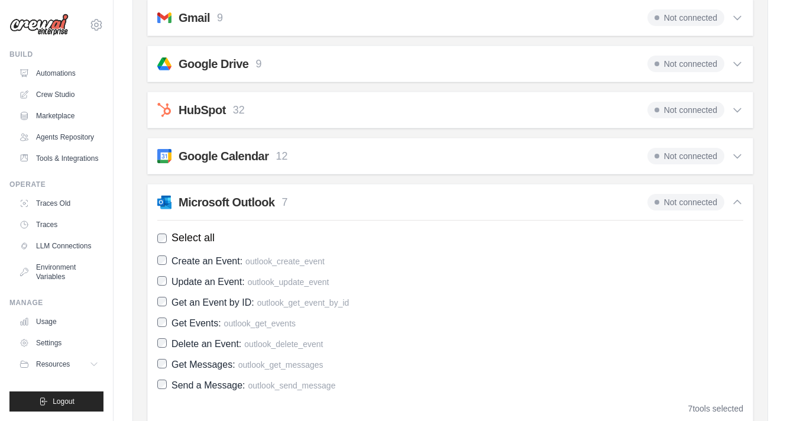
click at [458, 207] on div "Microsoft Outlook 7 Not connected" at bounding box center [450, 202] width 586 height 17
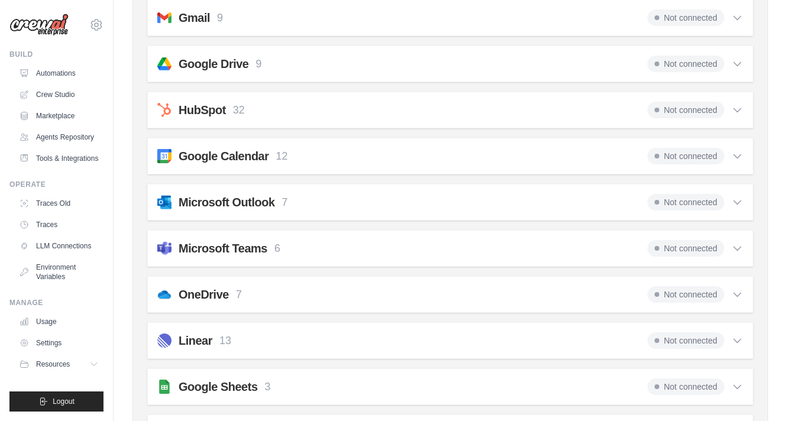
click at [460, 170] on div "Google Calendar 12 Not connected Select all Create an Event: google_calendar_cr…" at bounding box center [450, 156] width 606 height 37
click at [465, 155] on div "Google Calendar 12 Not connected" at bounding box center [450, 156] width 586 height 17
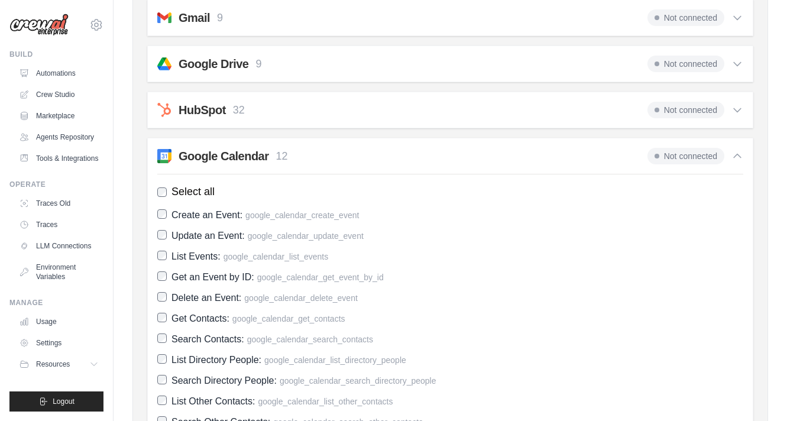
click at [464, 151] on div "Google Calendar 12 Not connected" at bounding box center [450, 156] width 586 height 17
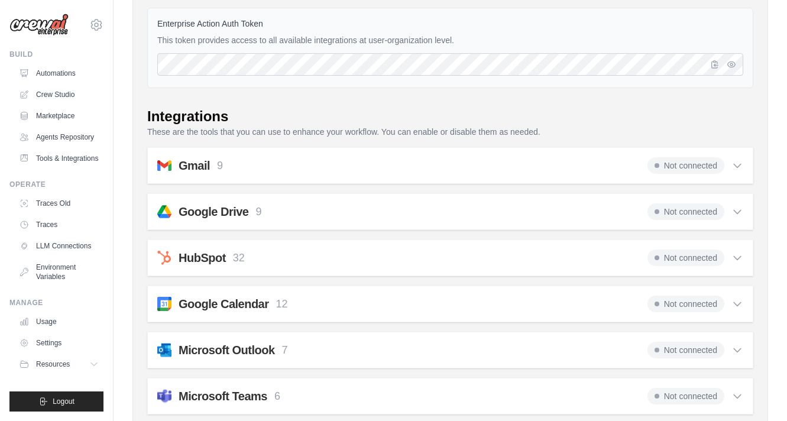
scroll to position [108, 0]
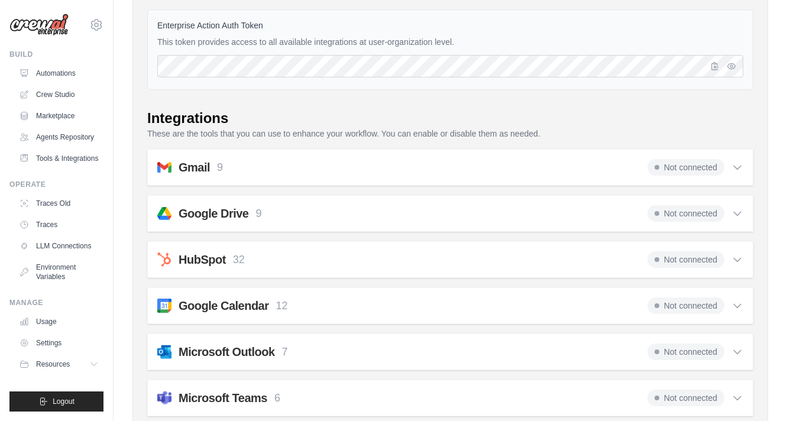
click at [452, 170] on div "Gmail 9 Not connected" at bounding box center [450, 167] width 586 height 17
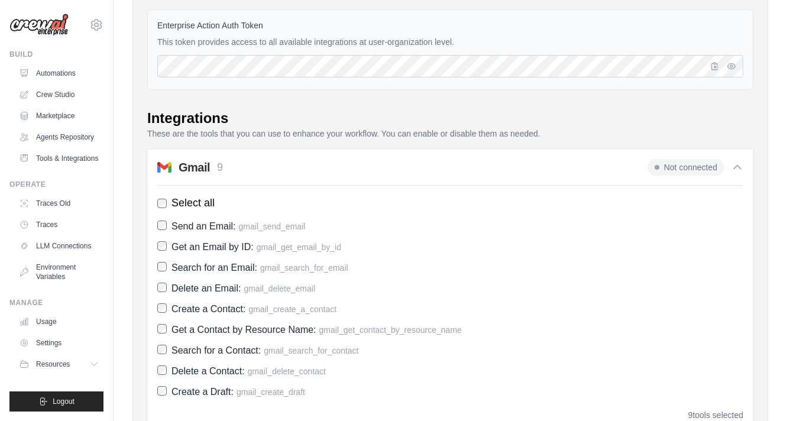
click at [452, 170] on div "Gmail 9 Not connected" at bounding box center [450, 167] width 586 height 17
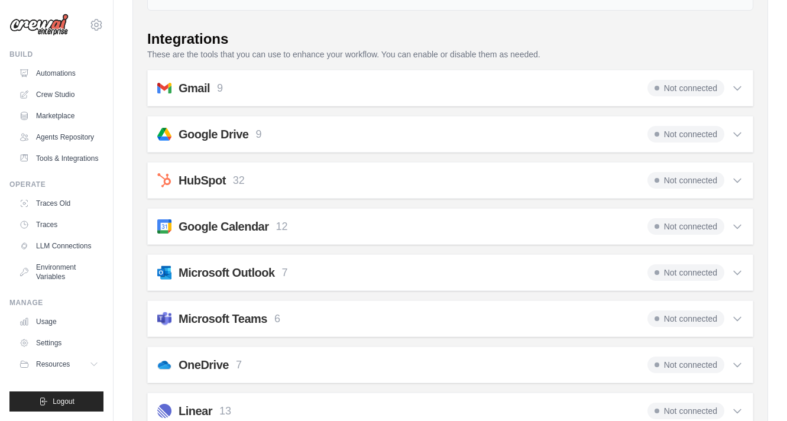
scroll to position [203, 0]
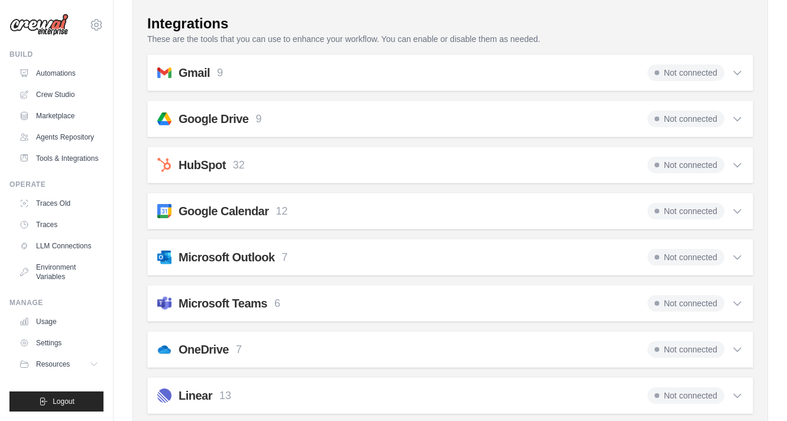
click at [452, 170] on div "HubSpot 32 Not connected" at bounding box center [450, 165] width 586 height 17
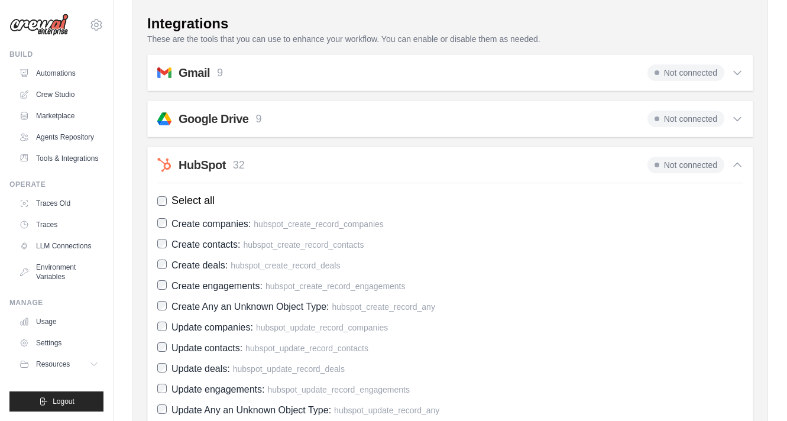
click at [452, 170] on div "HubSpot 32 Not connected" at bounding box center [450, 165] width 586 height 17
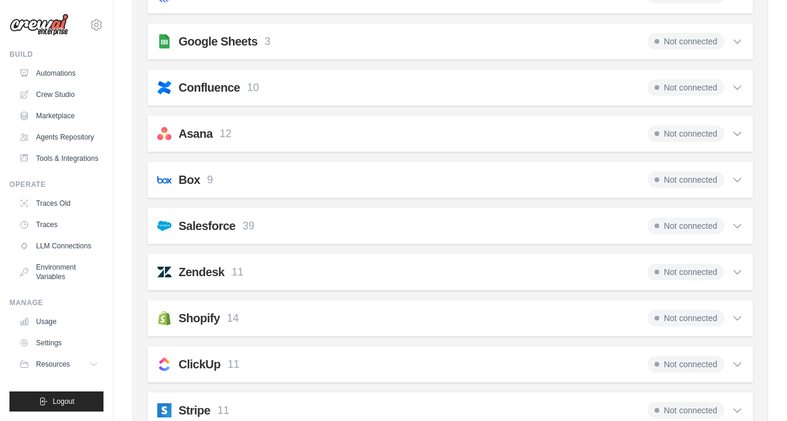
scroll to position [605, 0]
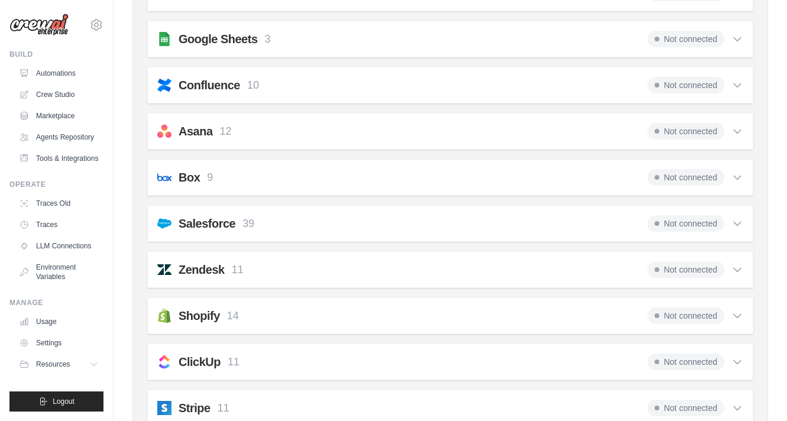
click at [474, 54] on div "Google Sheets 3 Not connected Select all Get a Row: google_sheets_get_row Creat…" at bounding box center [450, 39] width 606 height 37
click at [475, 38] on div "Google Sheets 3 Not connected" at bounding box center [450, 39] width 586 height 17
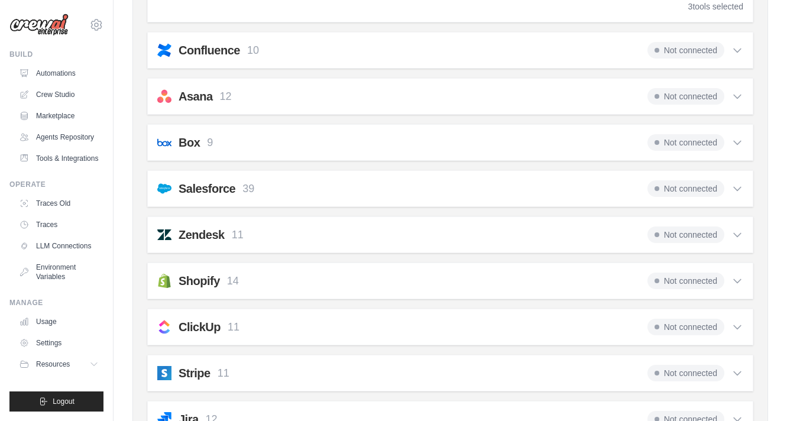
scroll to position [778, 0]
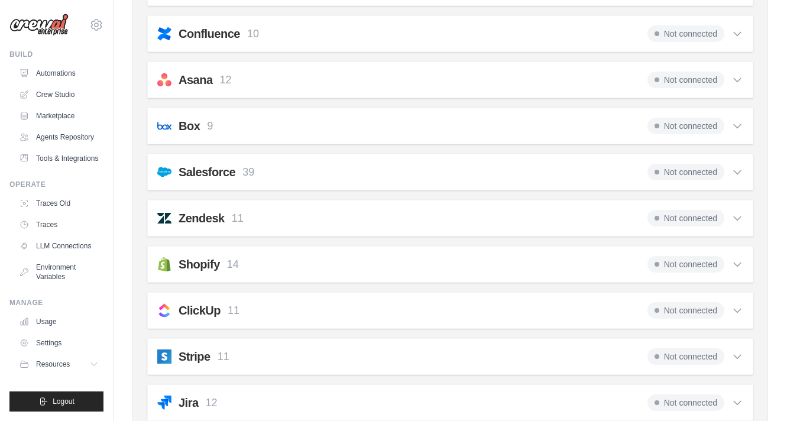
click at [271, 308] on div "ClickUp 11 Not connected" at bounding box center [450, 310] width 586 height 17
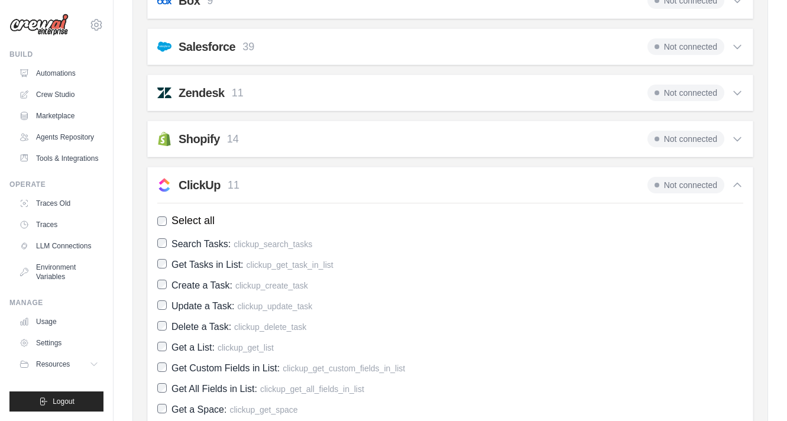
scroll to position [905, 0]
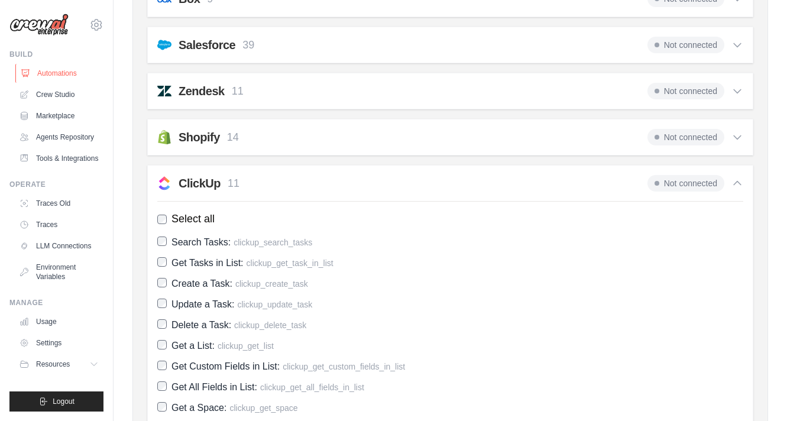
click at [68, 75] on link "Automations" at bounding box center [59, 73] width 89 height 19
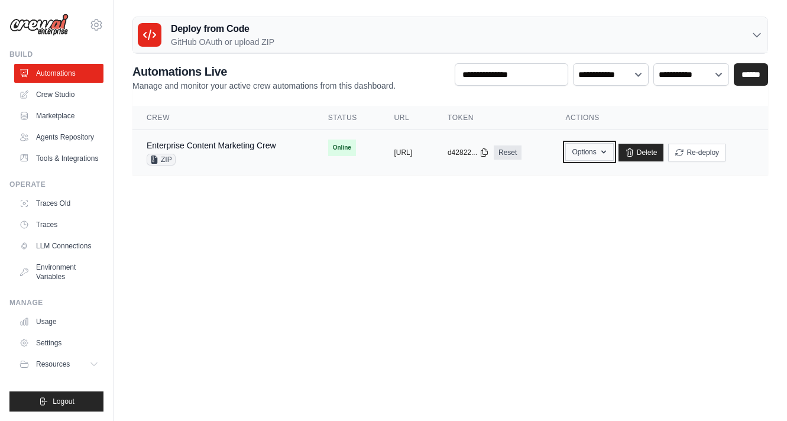
click at [613, 157] on button "Options" at bounding box center [589, 152] width 48 height 18
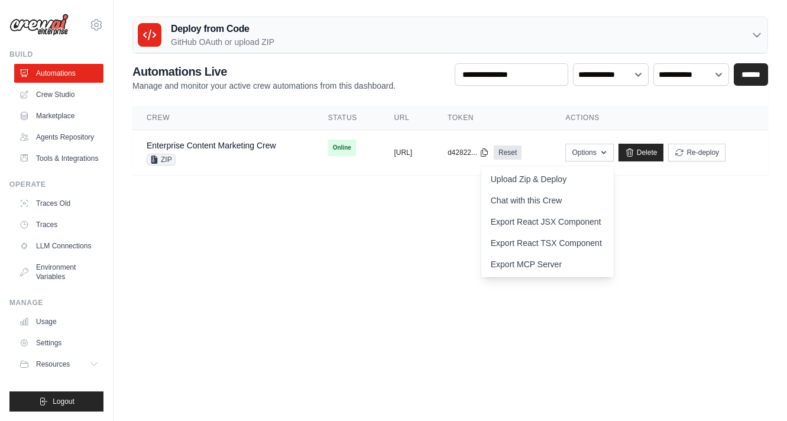
click at [400, 224] on body "[EMAIL_ADDRESS][DOMAIN_NAME] Settings Build Automations" at bounding box center [393, 210] width 787 height 421
